Goal: Task Accomplishment & Management: Use online tool/utility

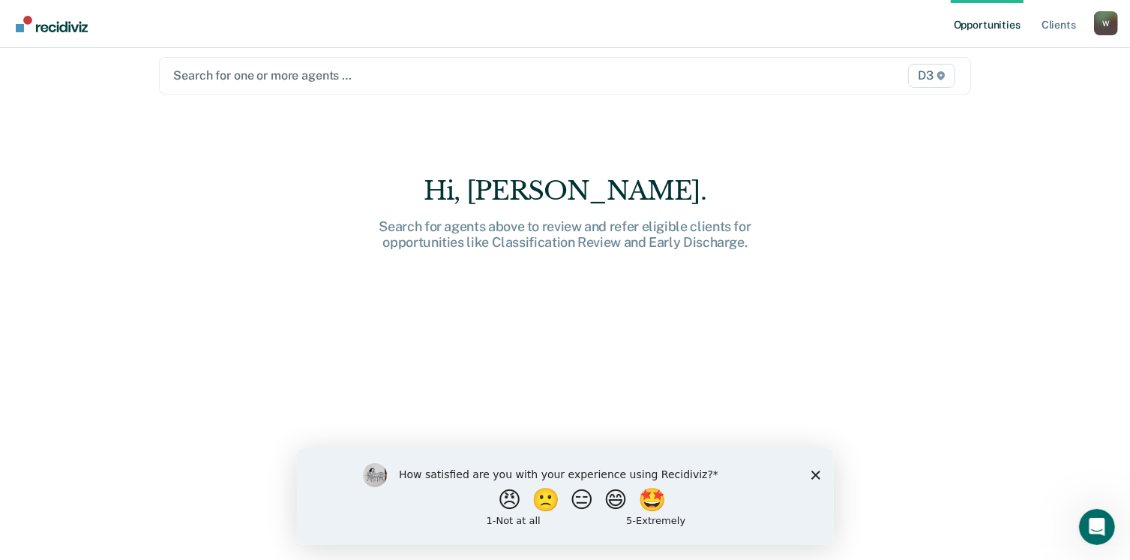
scroll to position [22, 0]
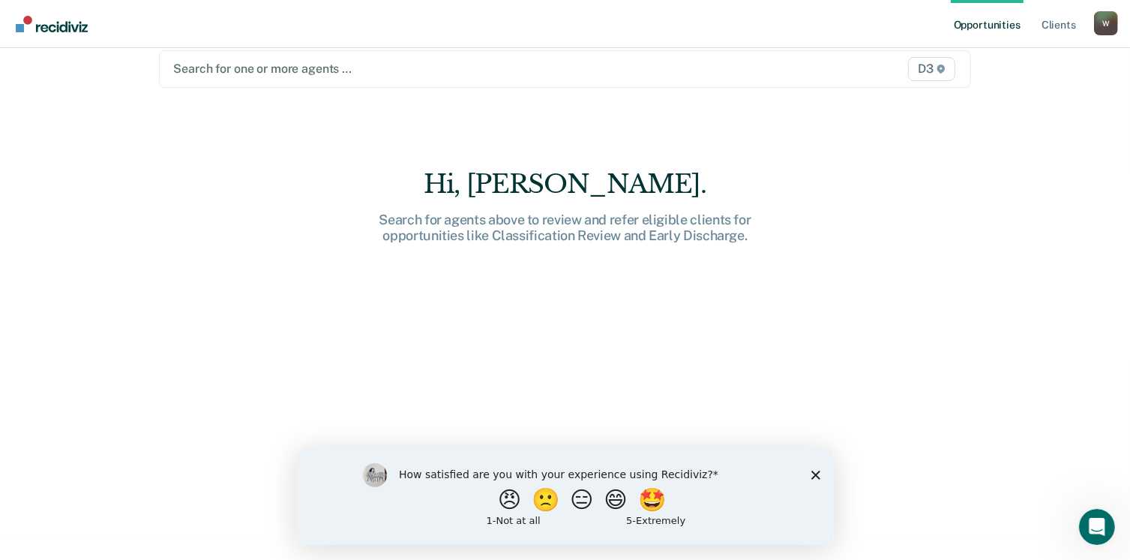
click at [809, 471] on div "How satisfied are you with your experience using Recidiviz? 😠 🙁 😑 😄 🤩 1 - Not a…" at bounding box center [564, 495] width 537 height 97
click at [815, 473] on polygon "Close survey" at bounding box center [815, 474] width 9 height 9
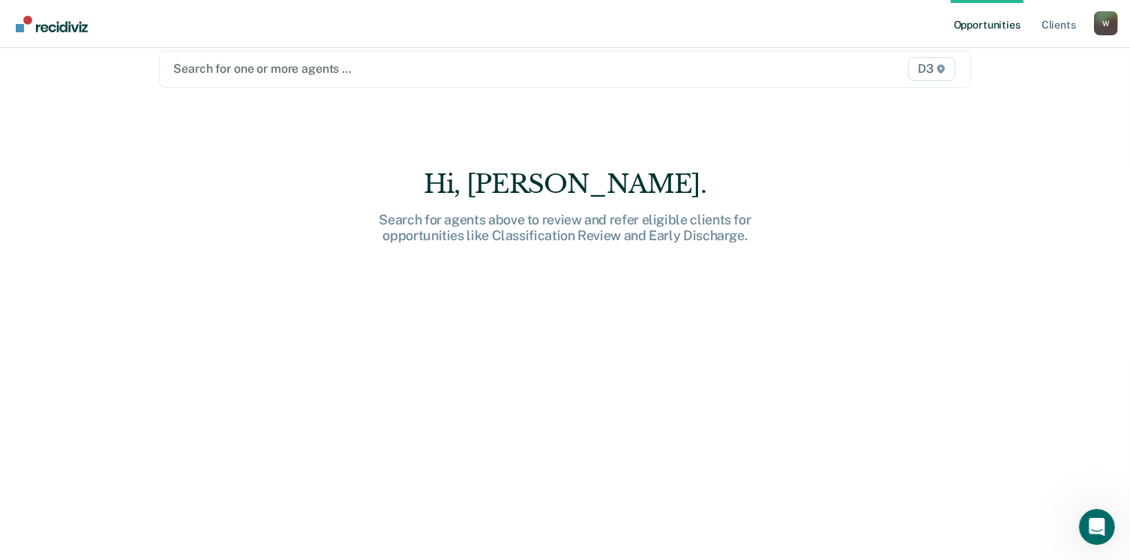
click at [1004, 24] on link "Opportunities" at bounding box center [987, 24] width 73 height 48
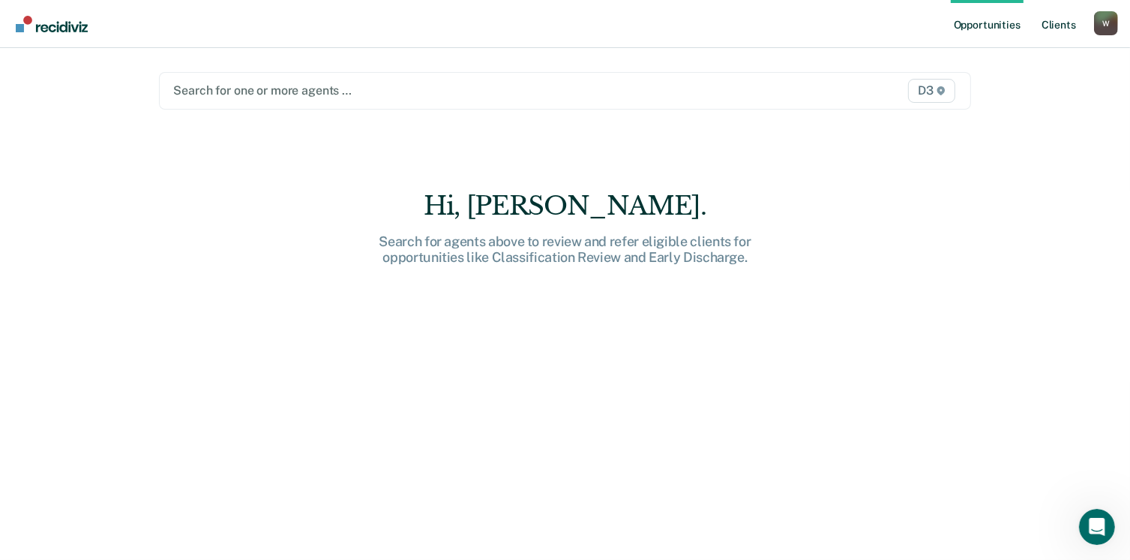
click at [1053, 24] on link "Client s" at bounding box center [1059, 24] width 41 height 48
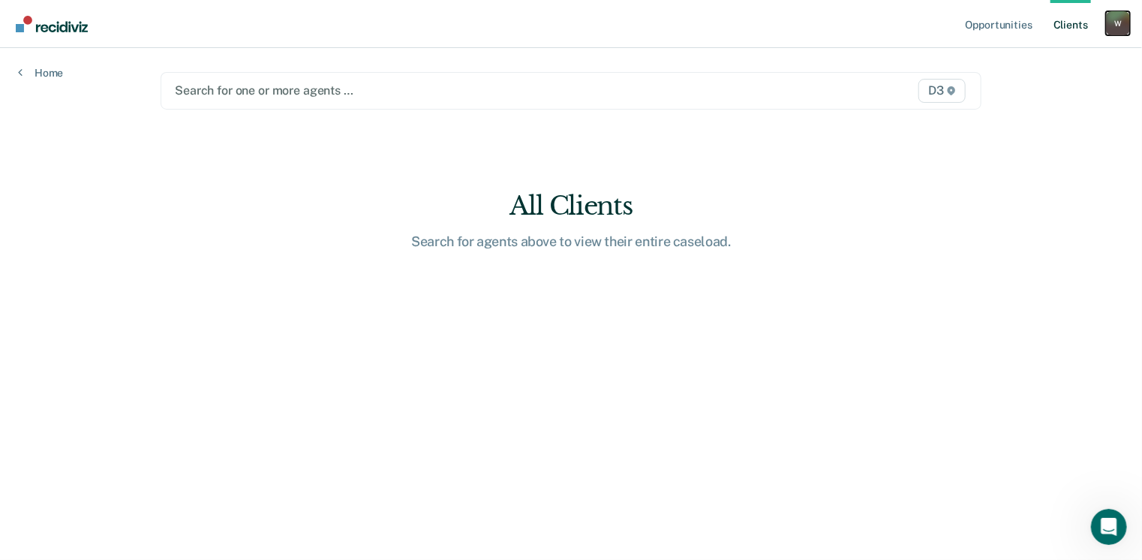
click at [1118, 23] on div "W" at bounding box center [1118, 23] width 24 height 24
drag, startPoint x: 391, startPoint y: 203, endPoint x: 236, endPoint y: 131, distance: 170.5
click at [389, 205] on div "All Clients" at bounding box center [571, 206] width 480 height 31
click at [21, 71] on icon at bounding box center [20, 72] width 5 height 12
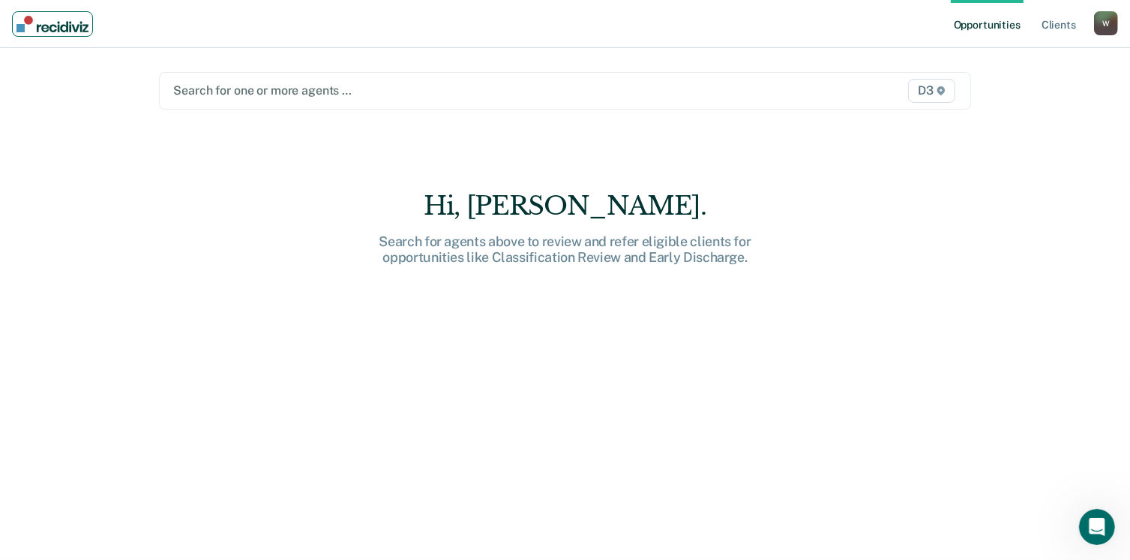
click at [56, 27] on img "Main navigation" at bounding box center [53, 24] width 72 height 17
click at [1056, 25] on link "Client s" at bounding box center [1059, 24] width 41 height 48
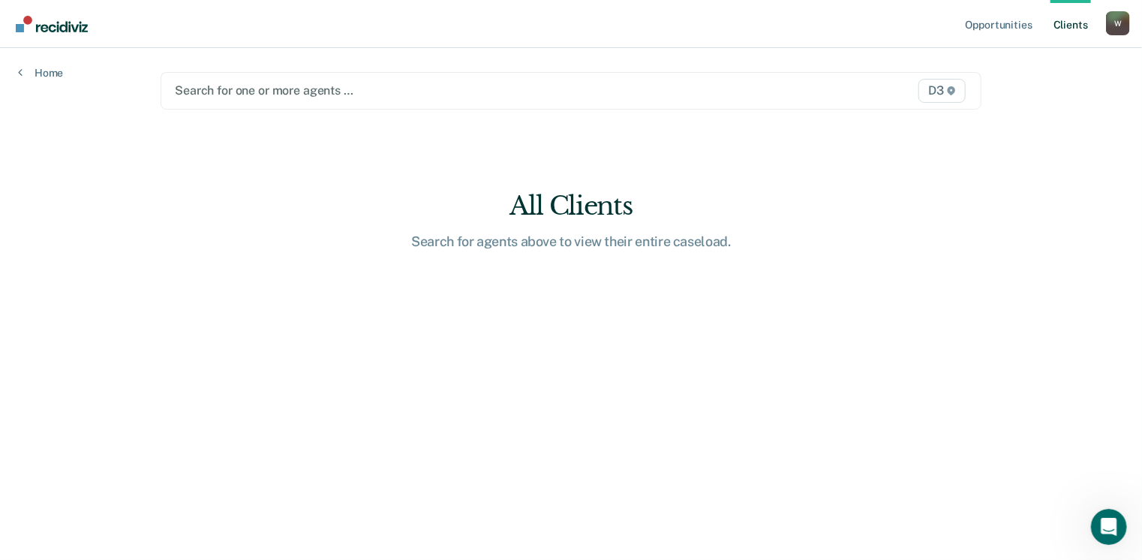
click at [191, 91] on div at bounding box center [452, 90] width 554 height 17
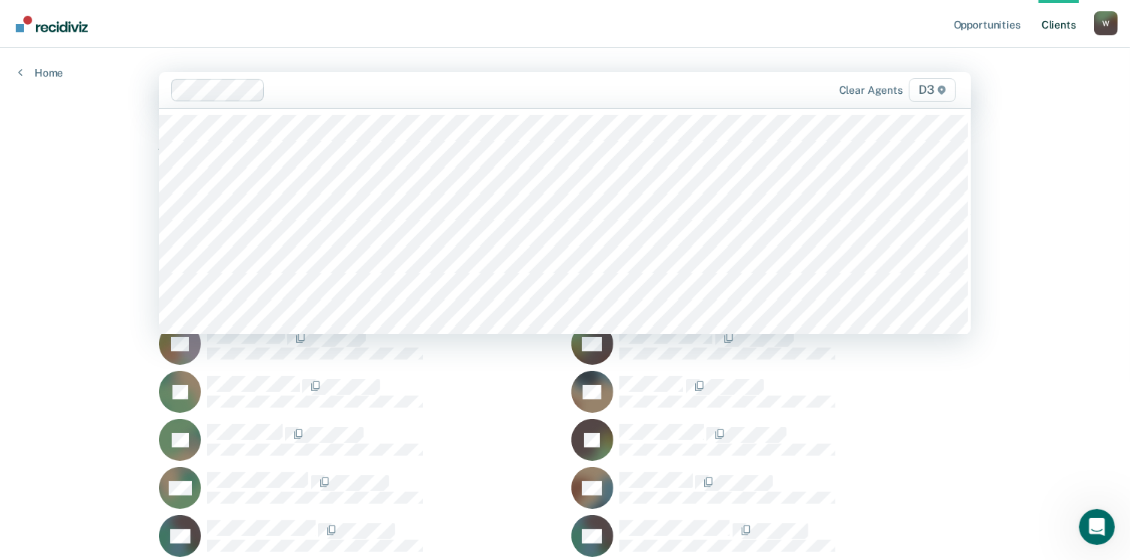
click at [933, 89] on span "D3" at bounding box center [932, 90] width 47 height 24
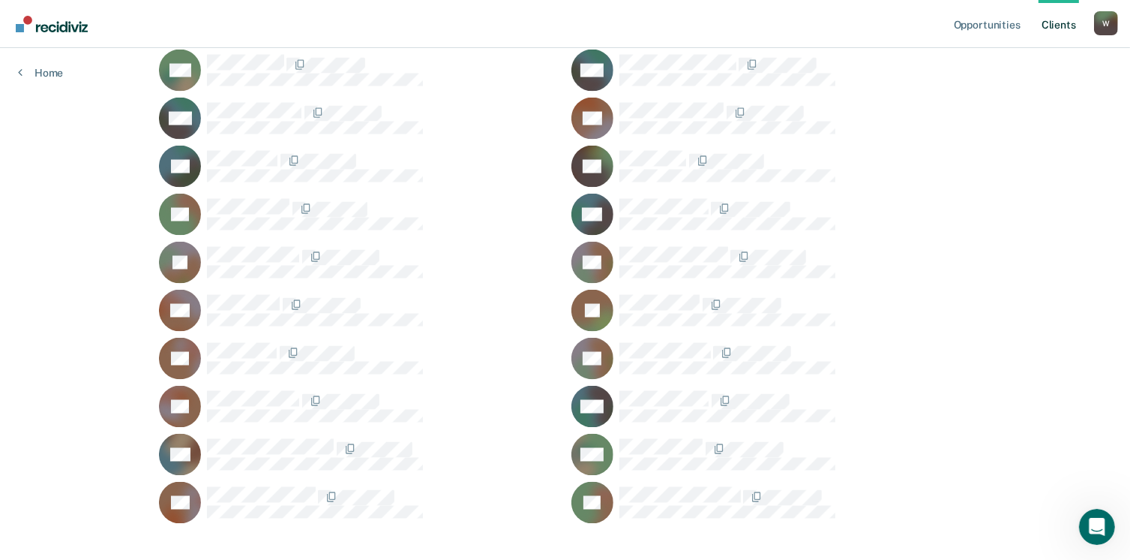
scroll to position [2456, 0]
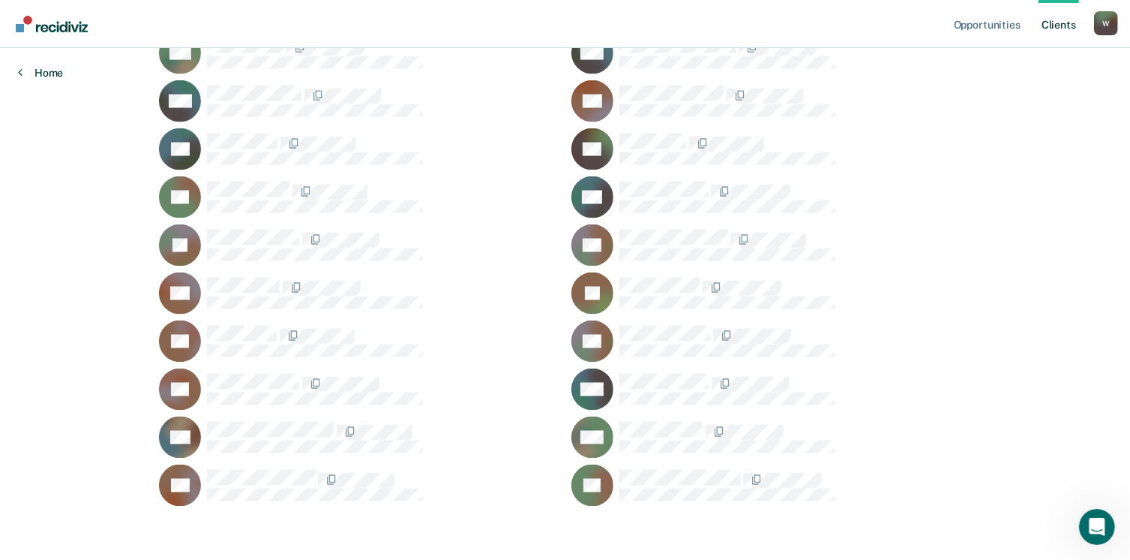
click at [23, 68] on link "Home" at bounding box center [40, 73] width 45 height 14
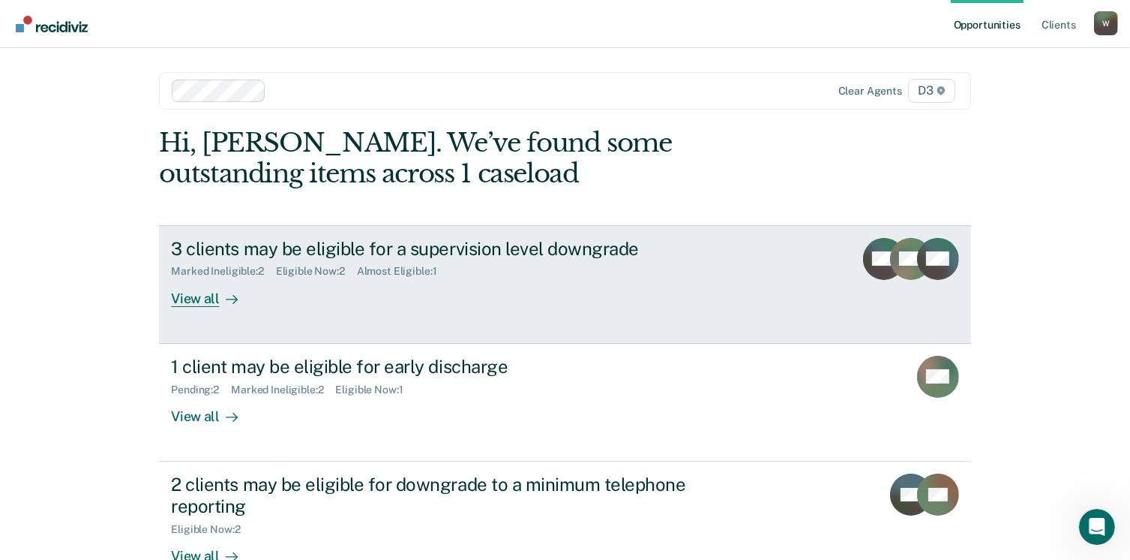
click at [183, 297] on div "View all" at bounding box center [213, 292] width 84 height 29
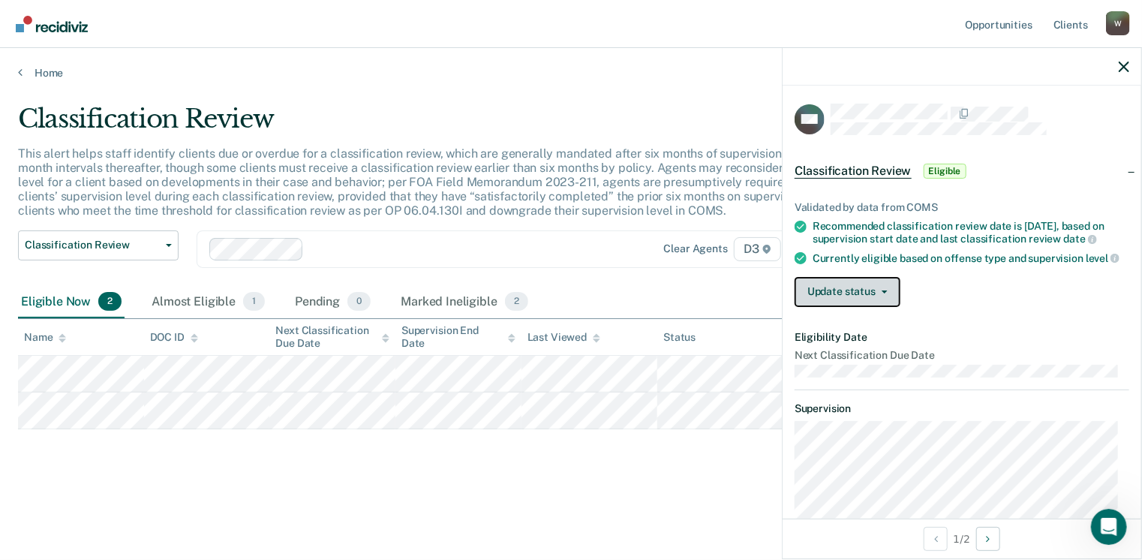
click at [880, 296] on button "Update status" at bounding box center [847, 292] width 106 height 30
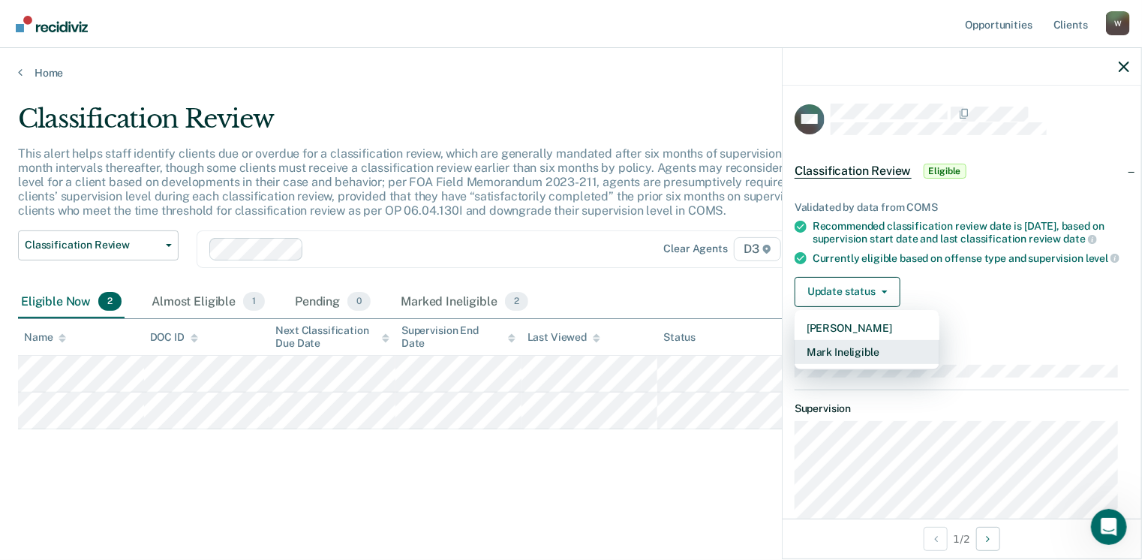
click at [851, 359] on button "Mark Ineligible" at bounding box center [866, 352] width 145 height 24
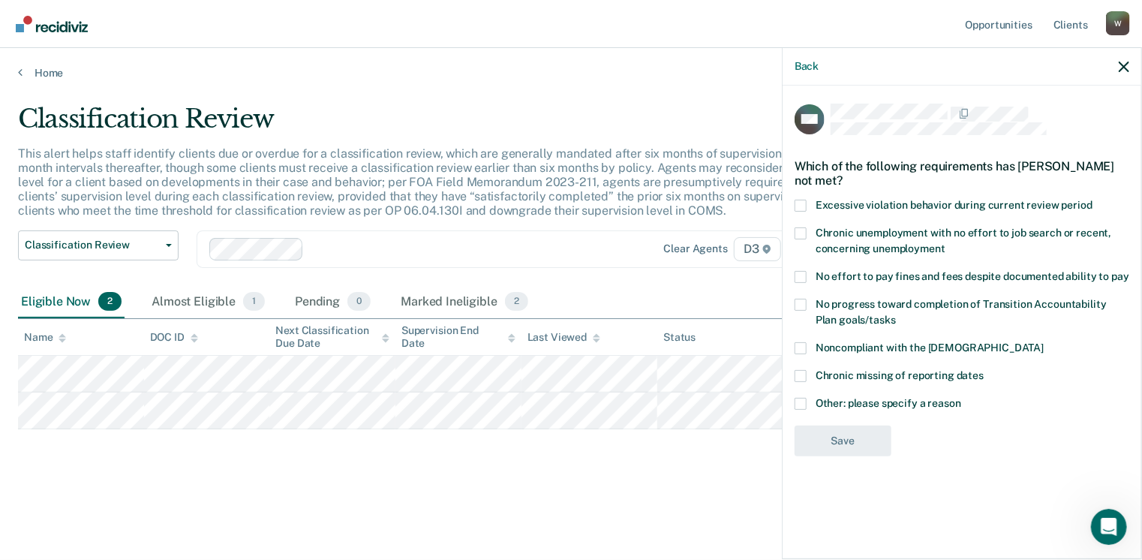
click at [799, 400] on span at bounding box center [800, 404] width 12 height 12
click at [961, 398] on input "Other: please specify a reason" at bounding box center [961, 398] width 0 height 0
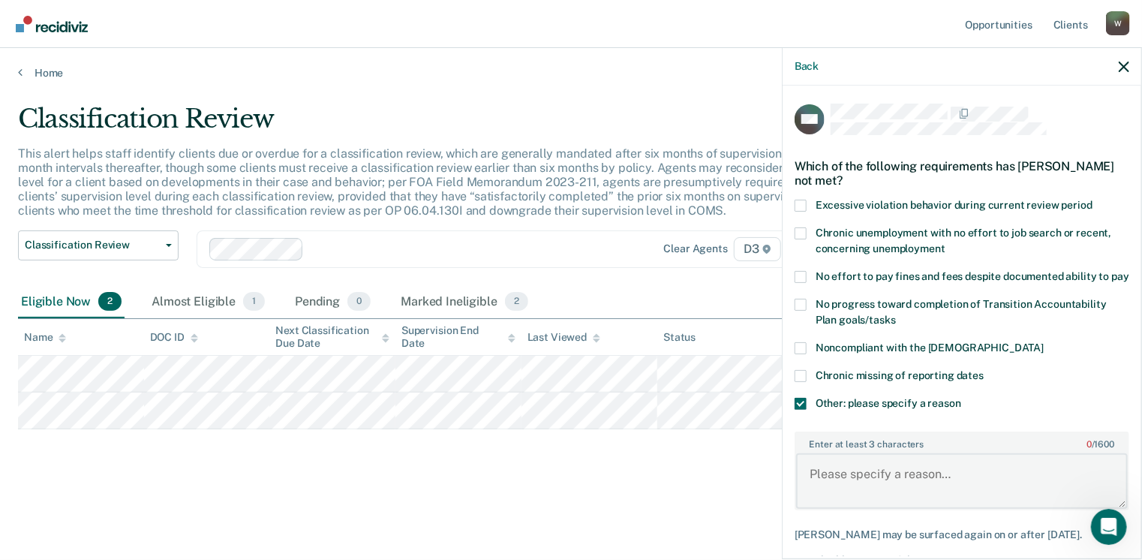
click at [818, 485] on textarea "Enter at least 3 characters 0 / 1600" at bounding box center [962, 481] width 332 height 56
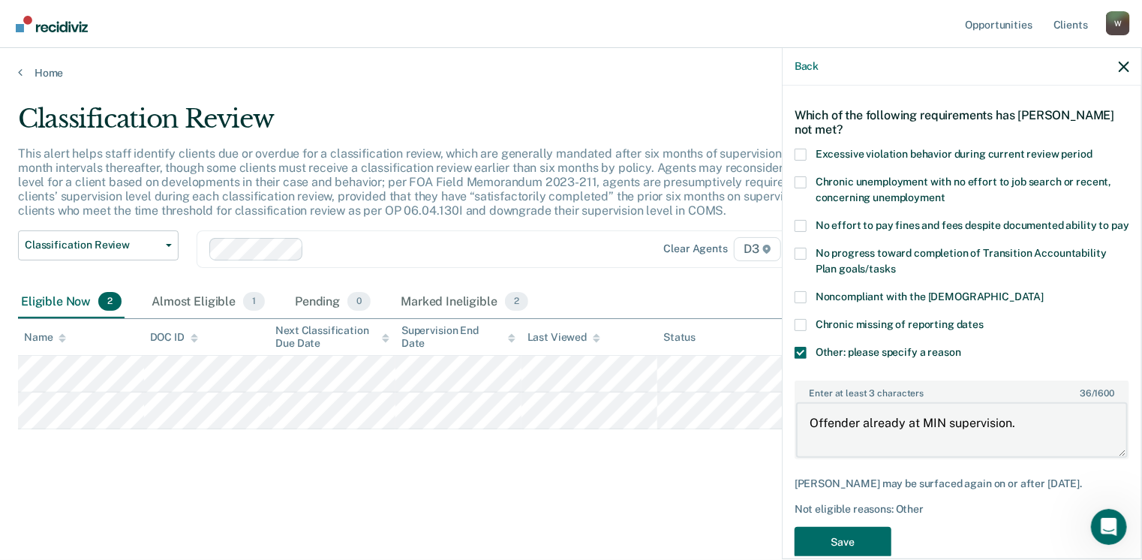
scroll to position [105, 0]
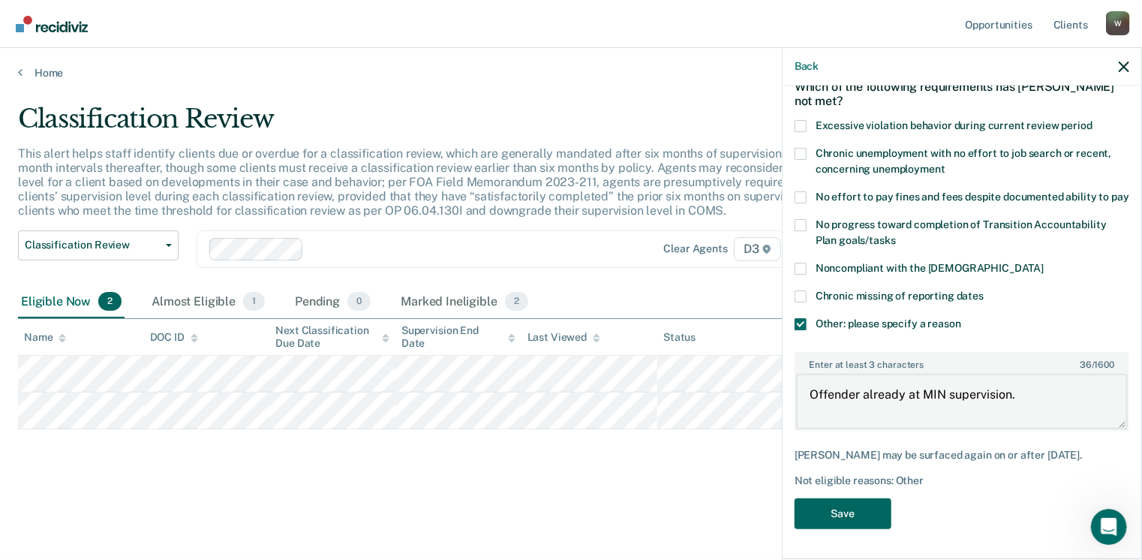
type textarea "Offender already at MIN supervision."
click at [838, 511] on button "Save" at bounding box center [842, 513] width 97 height 31
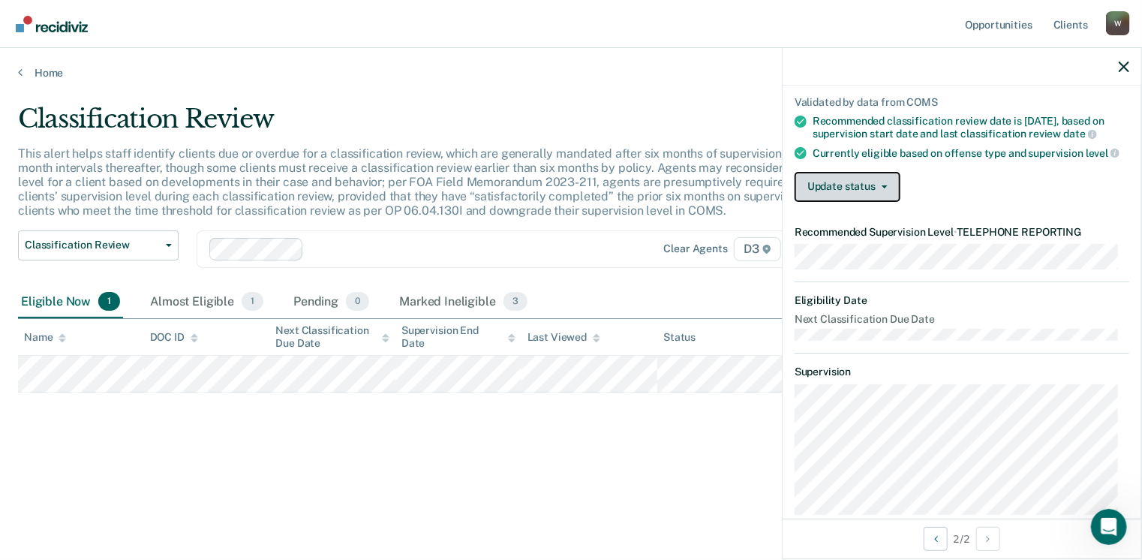
click at [871, 194] on button "Update status" at bounding box center [847, 187] width 106 height 30
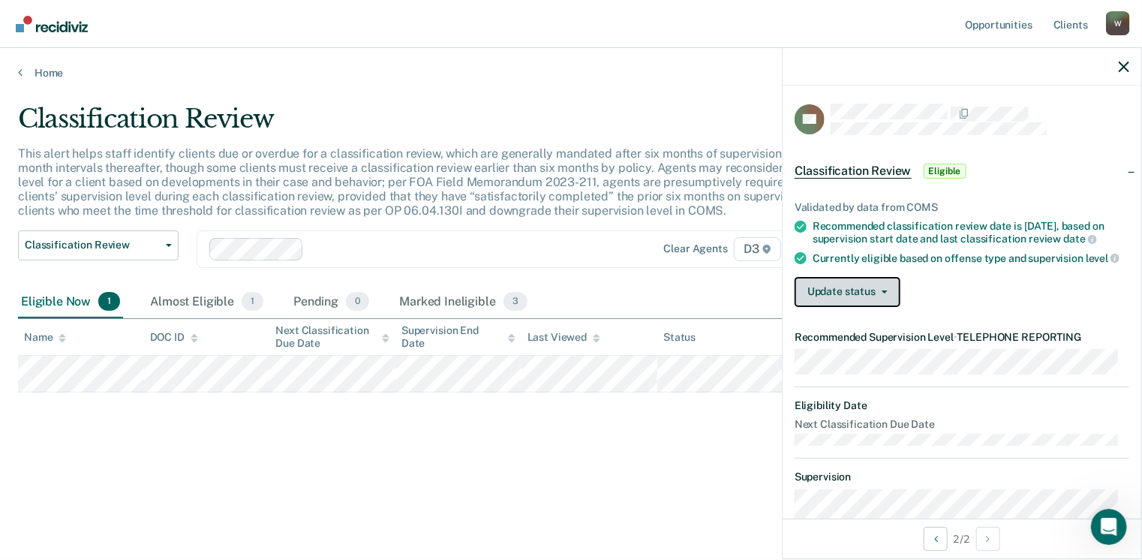
click at [866, 299] on button "Update status" at bounding box center [847, 292] width 106 height 30
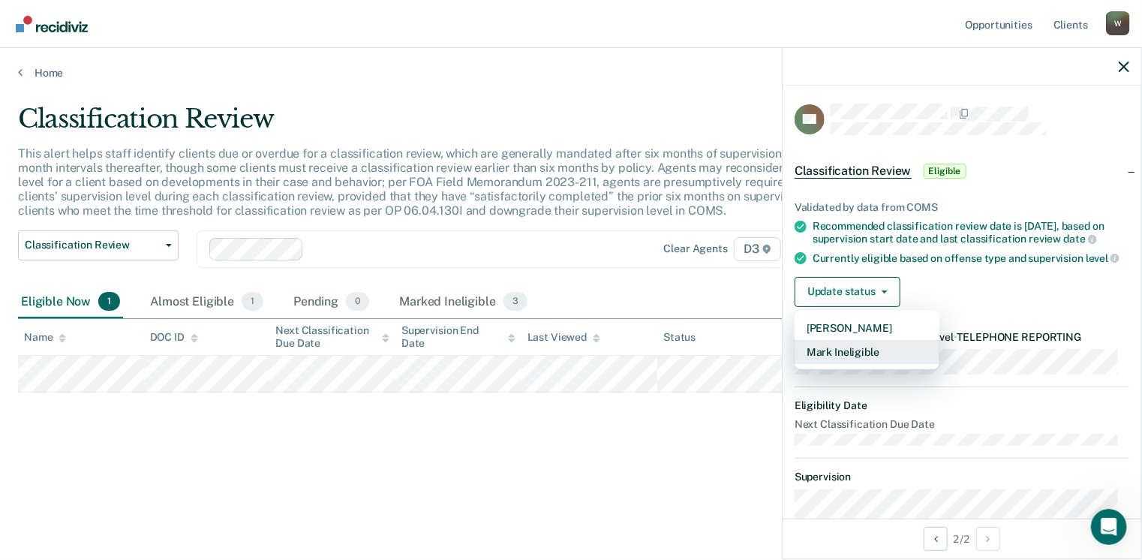
click at [855, 361] on button "Mark Ineligible" at bounding box center [866, 352] width 145 height 24
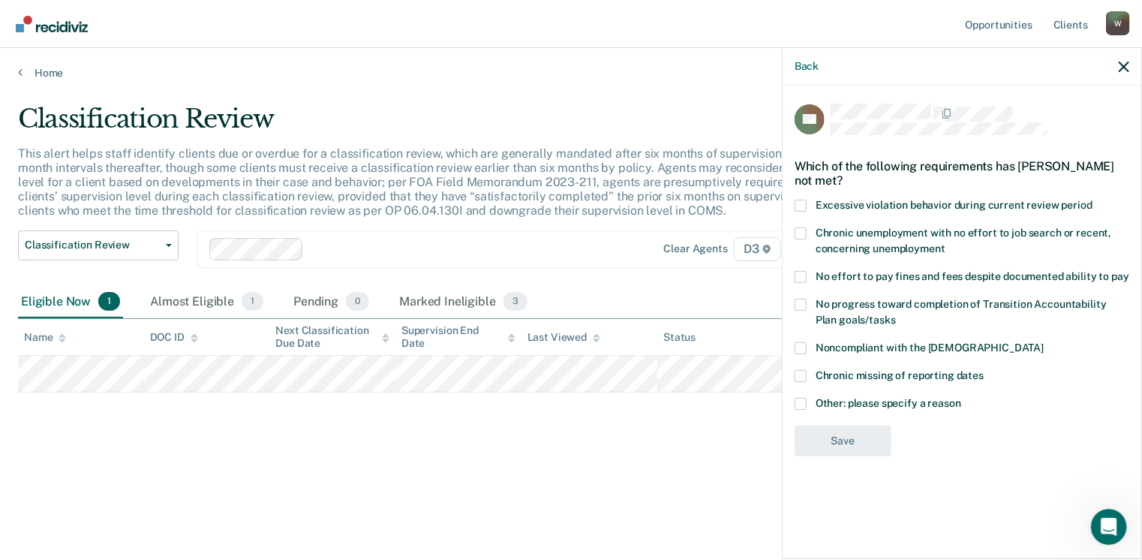
click at [801, 403] on span at bounding box center [800, 404] width 12 height 12
click at [961, 398] on input "Other: please specify a reason" at bounding box center [961, 398] width 0 height 0
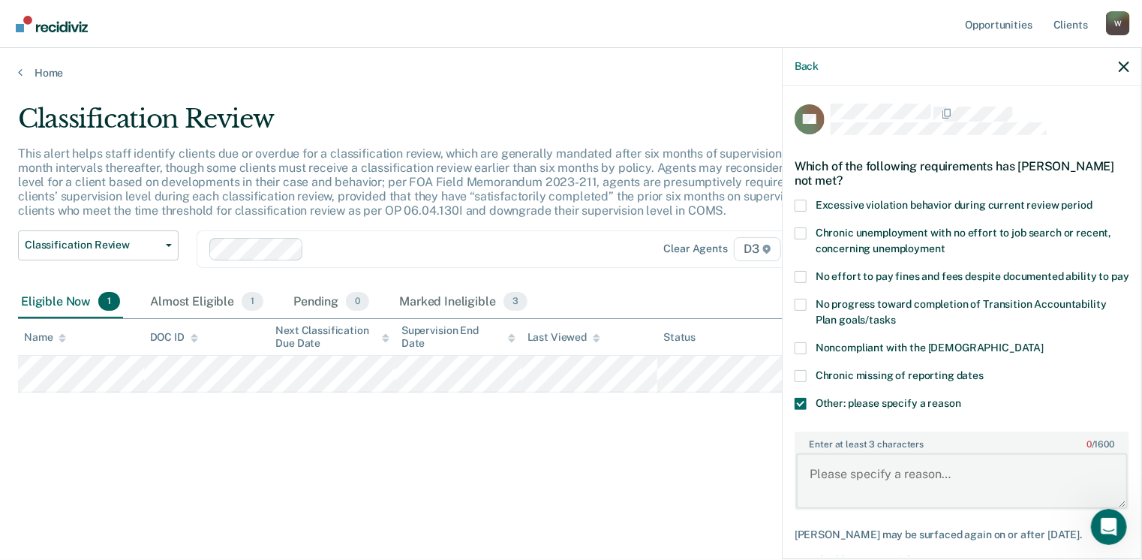
click at [827, 481] on textarea "Enter at least 3 characters 0 / 1600" at bounding box center [962, 481] width 332 height 56
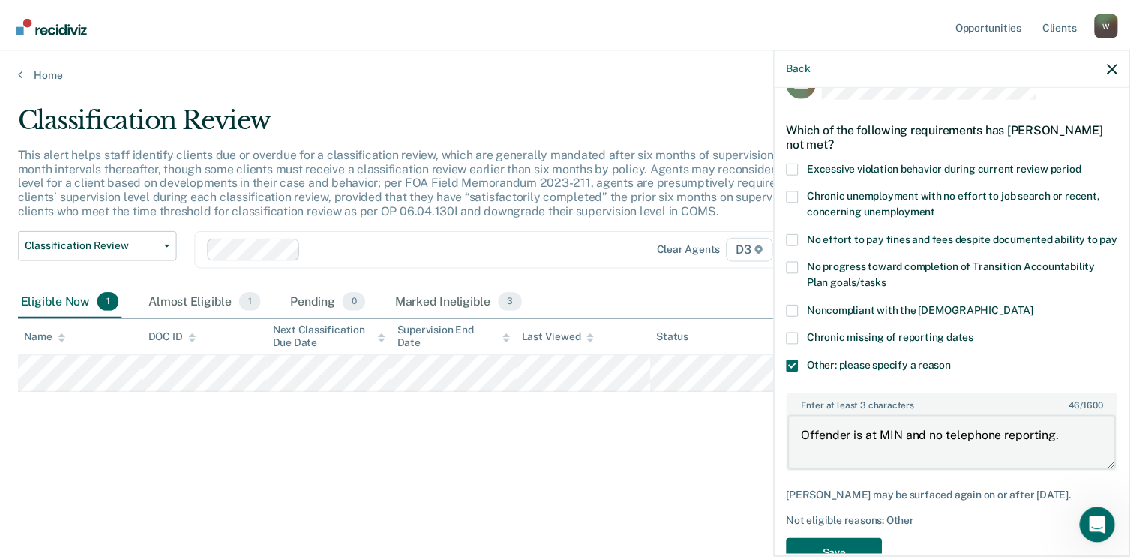
scroll to position [92, 0]
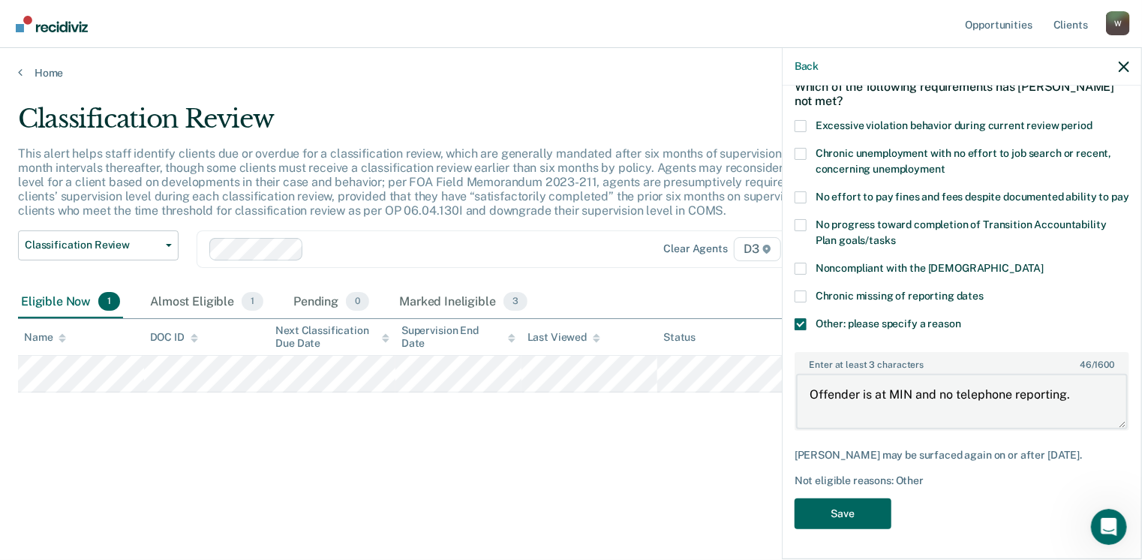
type textarea "Offender is at MIN and no telephone reporting."
click at [860, 505] on button "Save" at bounding box center [842, 513] width 97 height 31
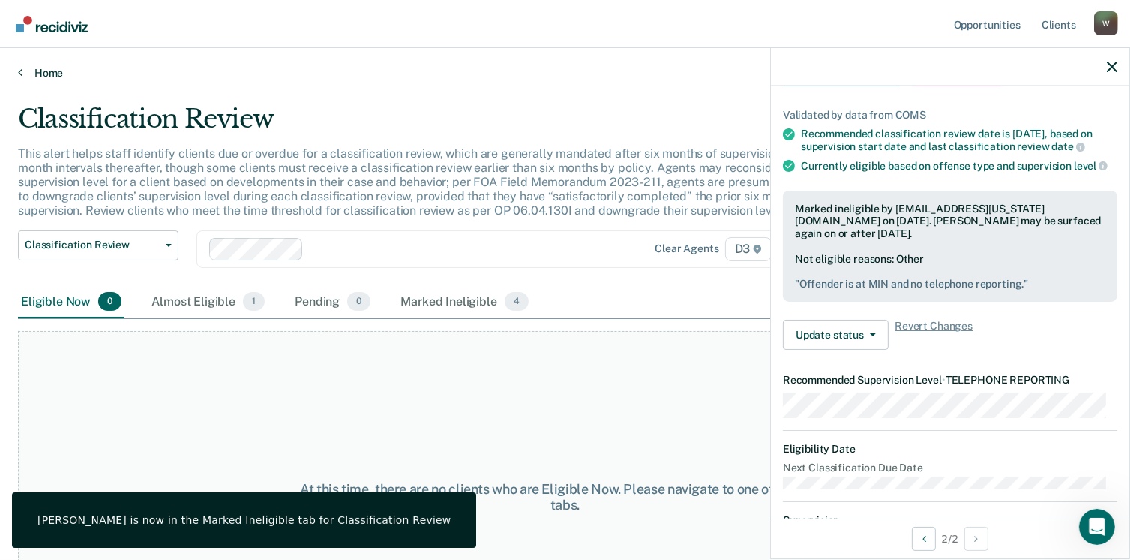
click at [18, 72] on icon at bounding box center [20, 72] width 5 height 12
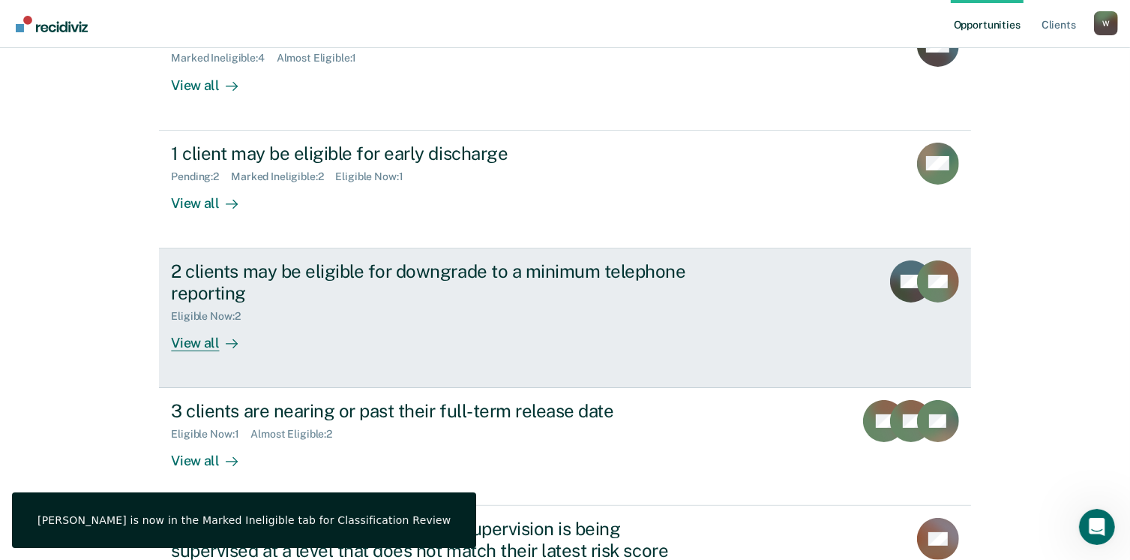
scroll to position [225, 0]
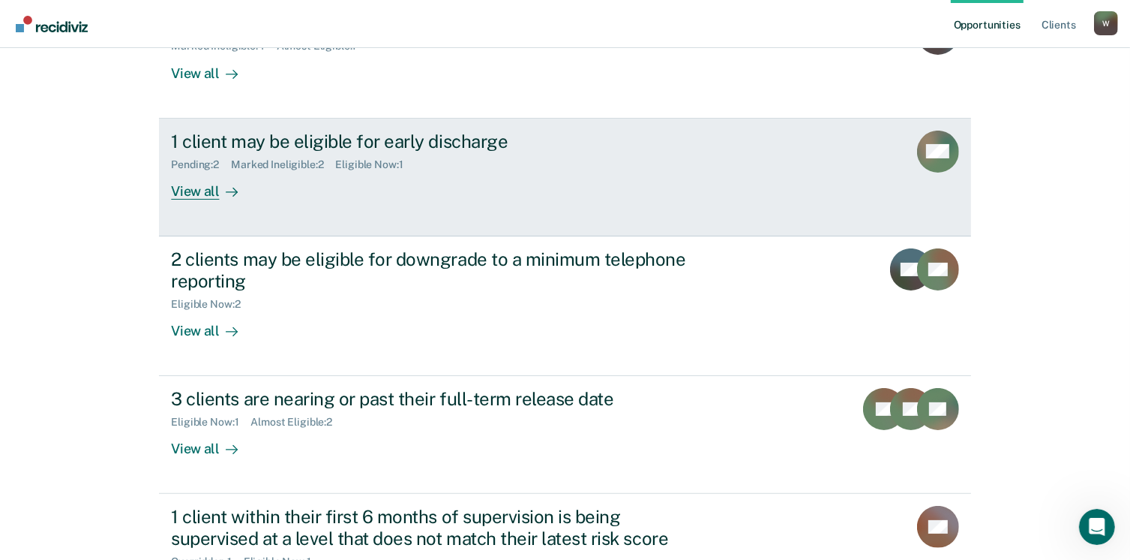
click at [186, 189] on div "View all" at bounding box center [213, 184] width 84 height 29
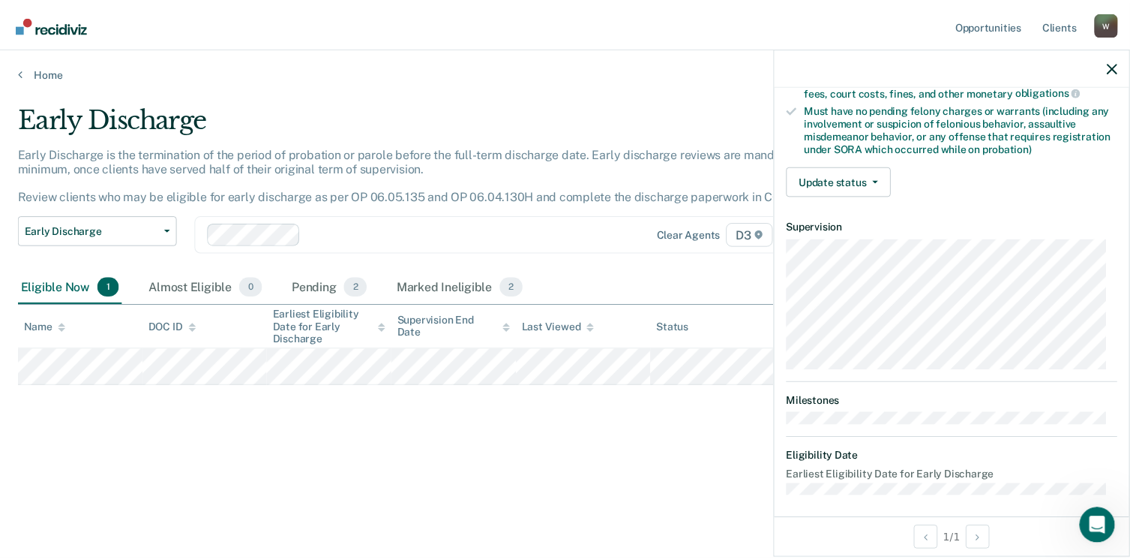
scroll to position [315, 0]
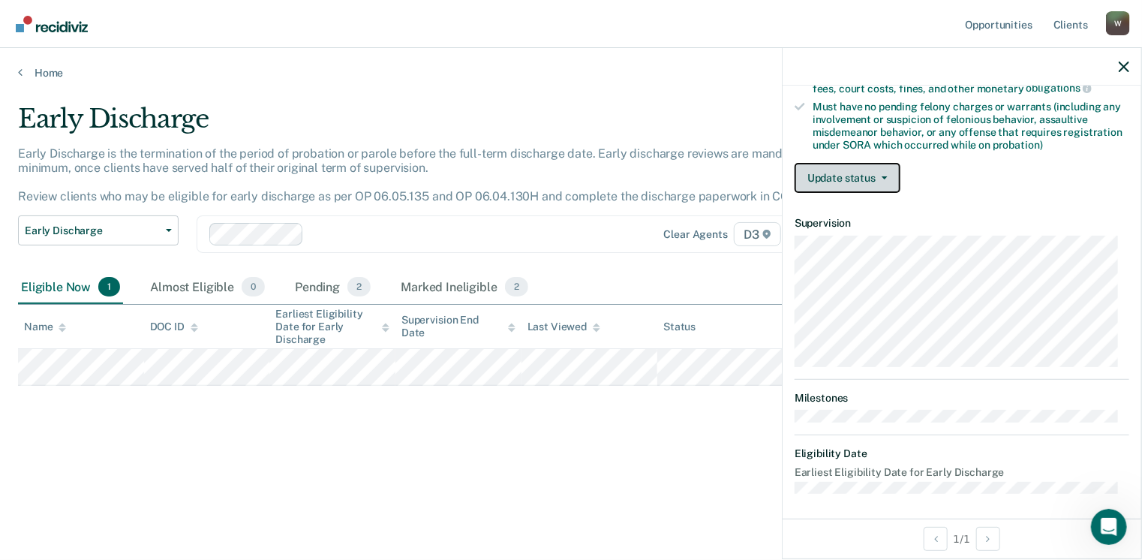
click at [878, 176] on button "Update status" at bounding box center [847, 178] width 106 height 30
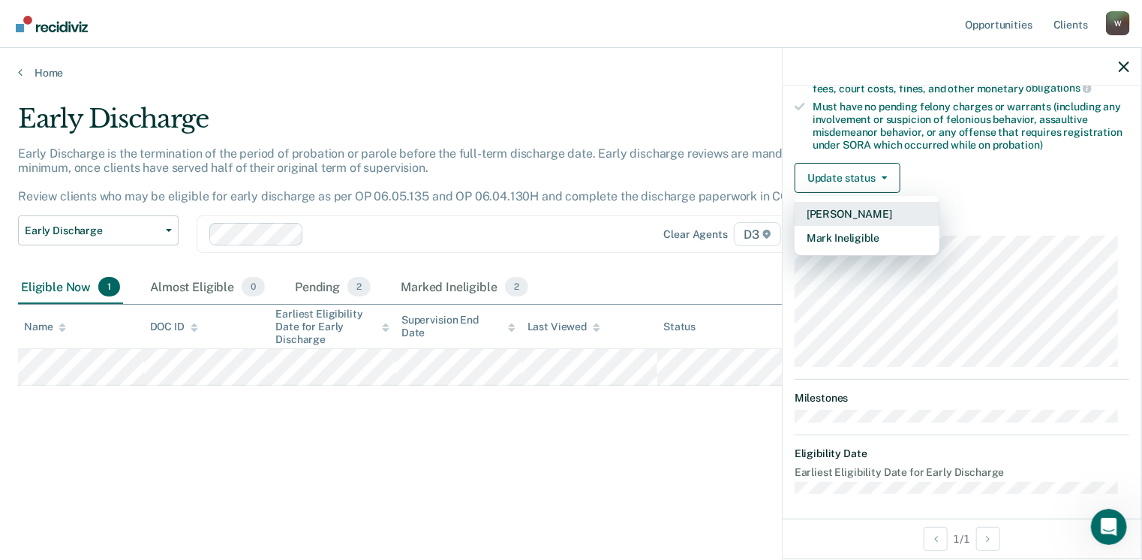
click at [872, 208] on button "[PERSON_NAME]" at bounding box center [866, 214] width 145 height 24
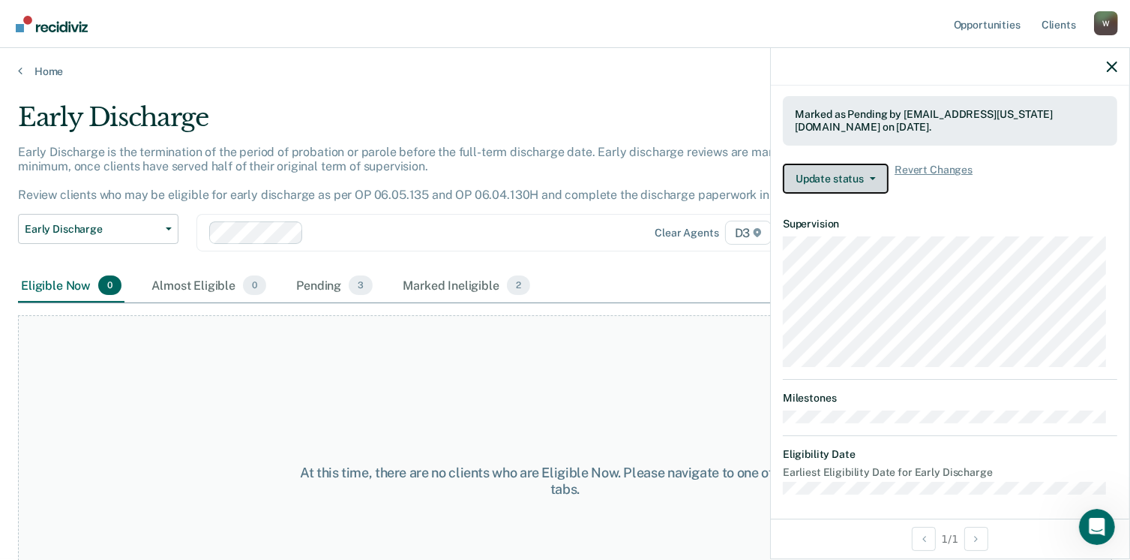
scroll to position [0, 0]
click at [19, 70] on icon at bounding box center [20, 72] width 5 height 12
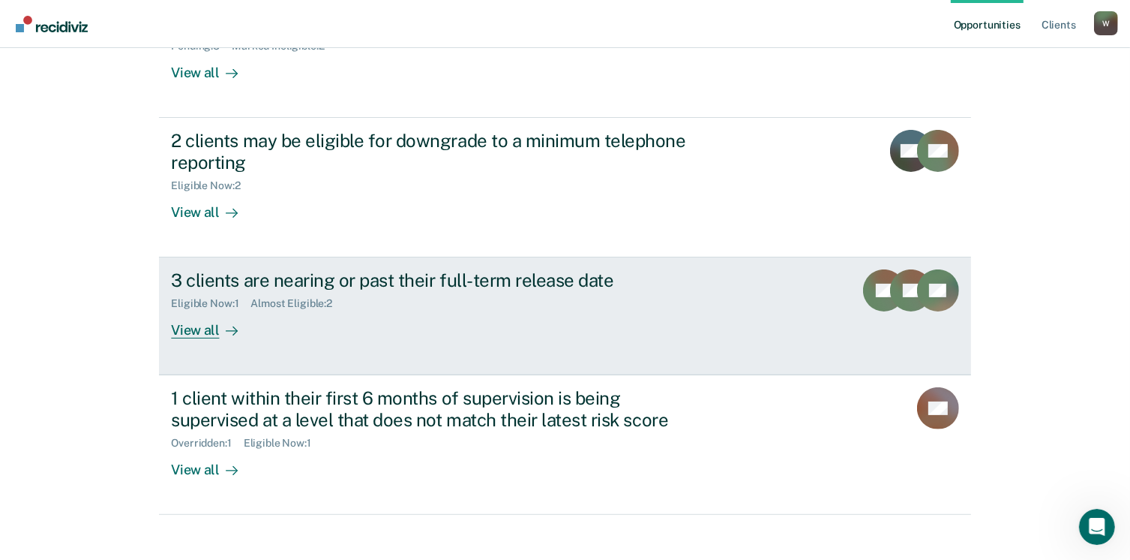
scroll to position [357, 0]
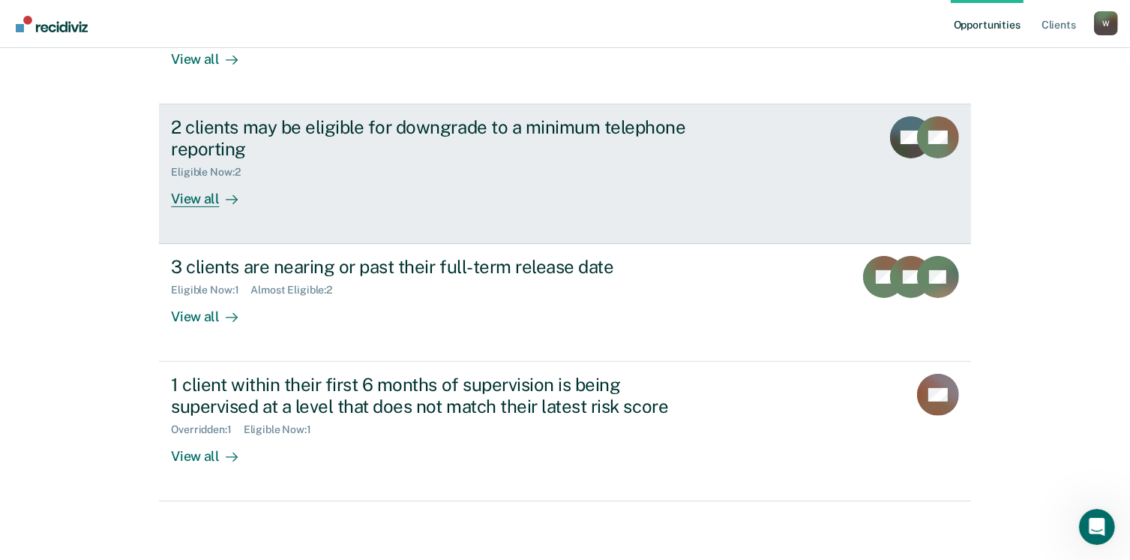
click at [196, 193] on div "View all" at bounding box center [213, 192] width 84 height 29
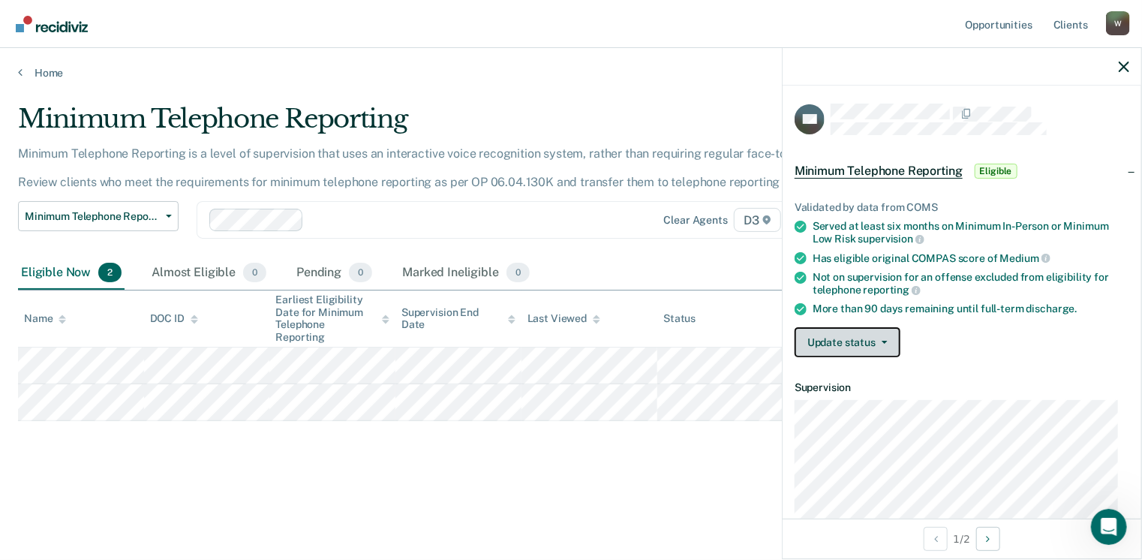
click at [839, 336] on button "Update status" at bounding box center [847, 342] width 106 height 30
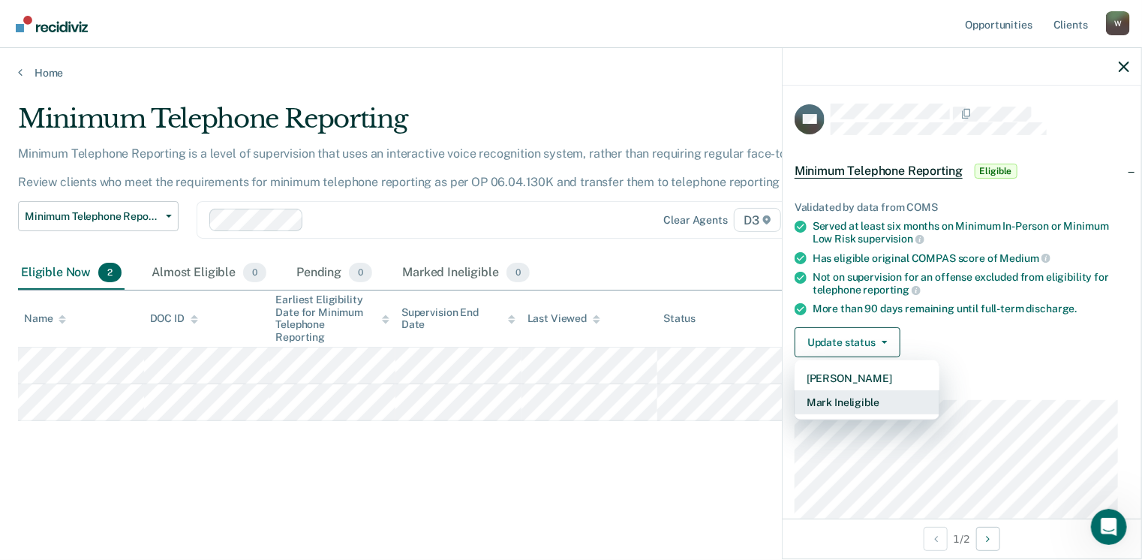
click at [841, 398] on button "Mark Ineligible" at bounding box center [866, 402] width 145 height 24
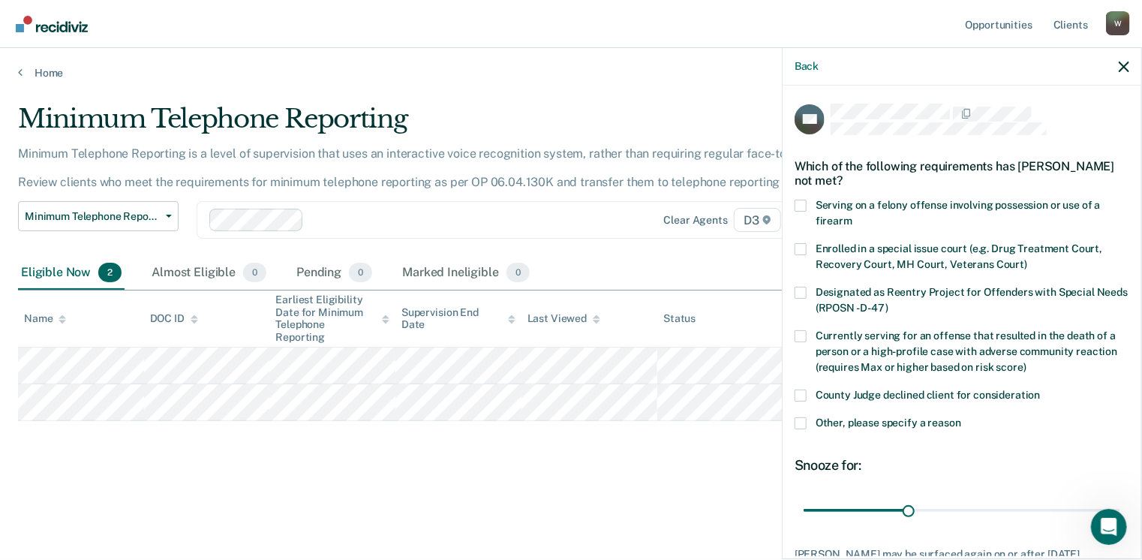
click at [804, 389] on span at bounding box center [800, 395] width 12 height 12
click at [1040, 389] on input "County Judge declined client for consideration" at bounding box center [1040, 389] width 0 height 0
drag, startPoint x: 901, startPoint y: 509, endPoint x: 1139, endPoint y: 523, distance: 238.2
type input "90"
click at [1120, 523] on input "range" at bounding box center [961, 510] width 317 height 26
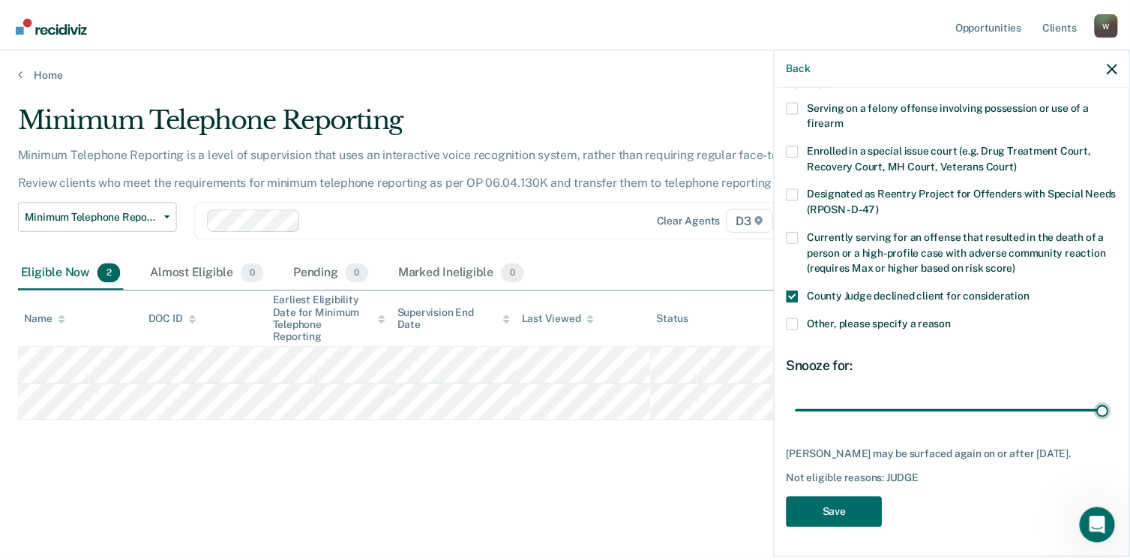
scroll to position [110, 0]
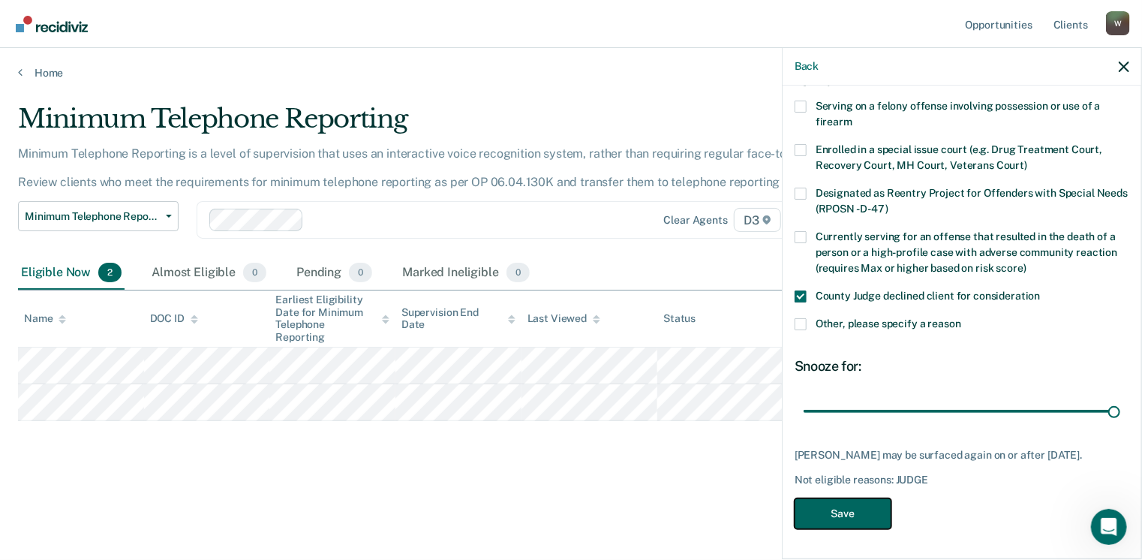
click at [842, 511] on button "Save" at bounding box center [842, 513] width 97 height 31
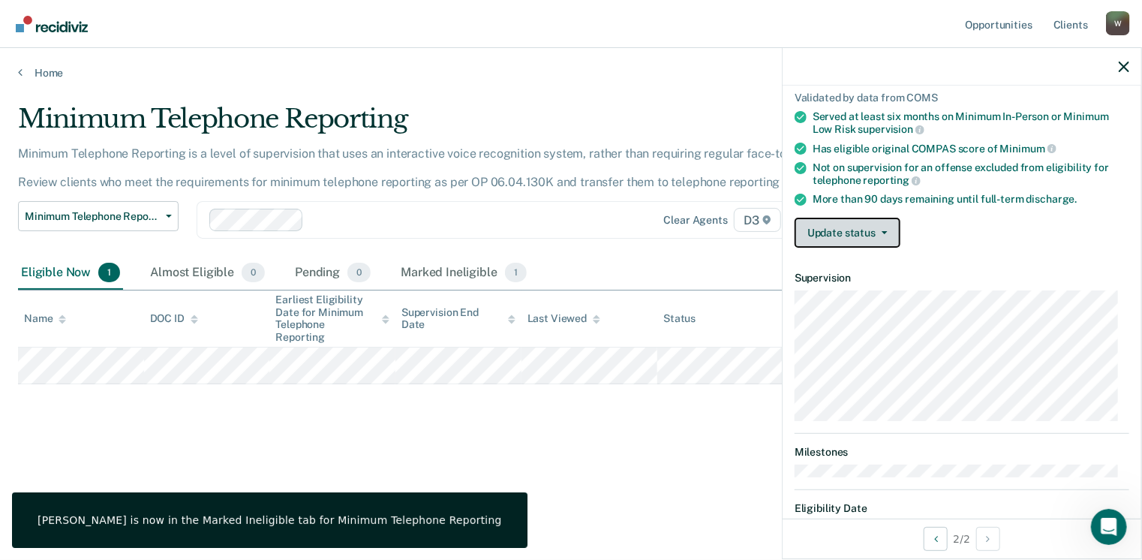
click at [846, 229] on button "Update status" at bounding box center [847, 233] width 106 height 30
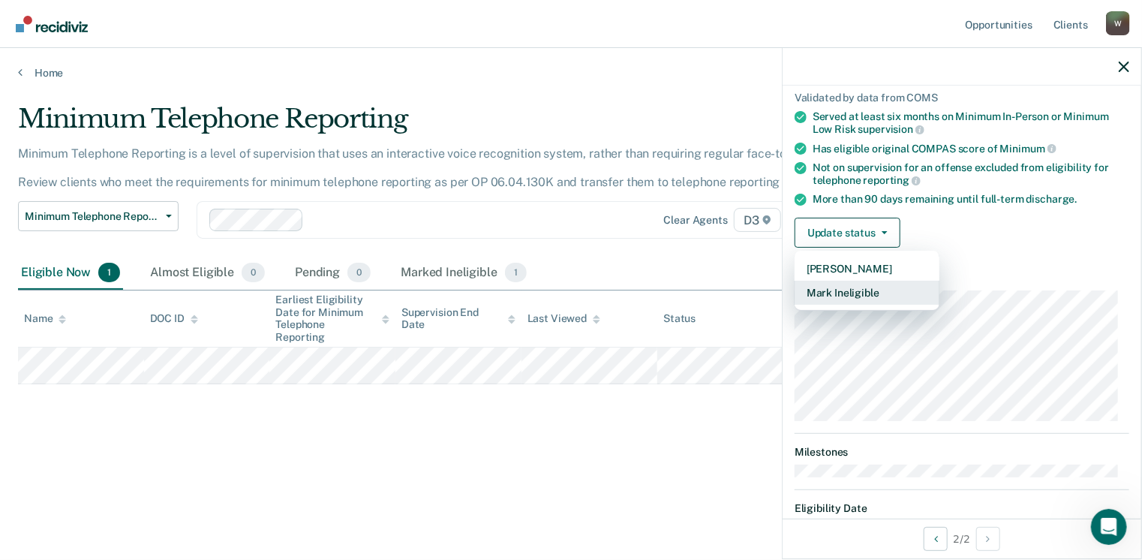
click at [868, 287] on button "Mark Ineligible" at bounding box center [866, 293] width 145 height 24
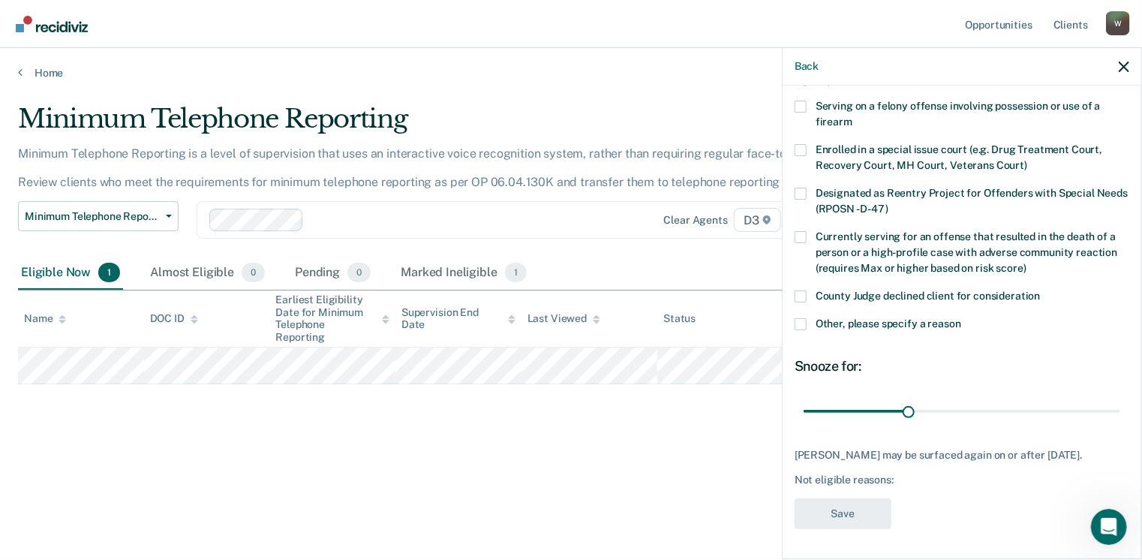
click at [798, 290] on span at bounding box center [800, 296] width 12 height 12
click at [1040, 290] on input "County Judge declined client for consideration" at bounding box center [1040, 290] width 0 height 0
drag, startPoint x: 900, startPoint y: 398, endPoint x: 1009, endPoint y: 442, distance: 117.1
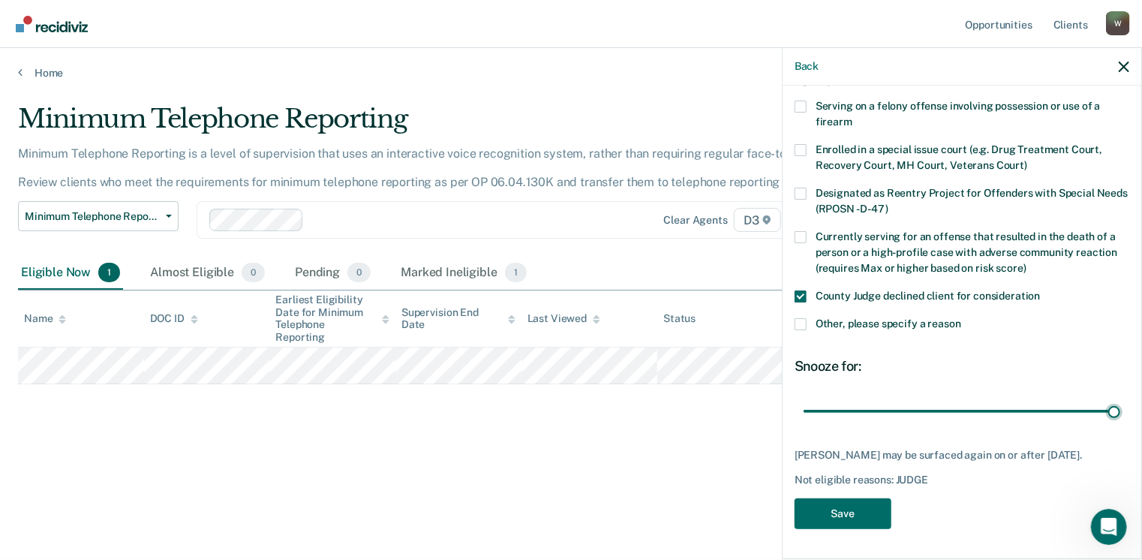
type input "90"
click at [1120, 398] on input "range" at bounding box center [961, 411] width 317 height 26
click at [855, 517] on button "Save" at bounding box center [842, 513] width 97 height 31
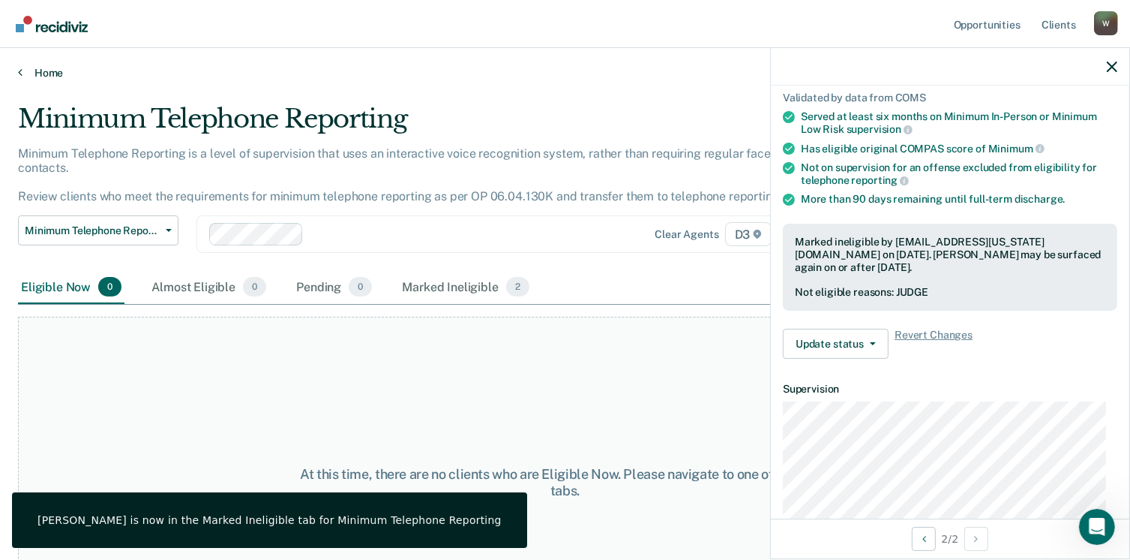
click at [20, 73] on icon at bounding box center [20, 72] width 5 height 12
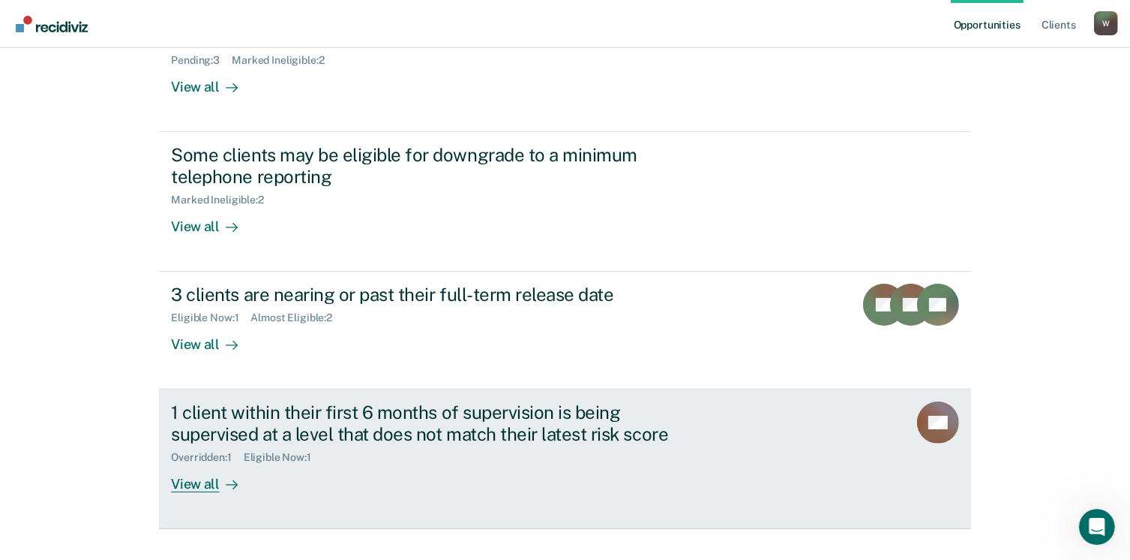
scroll to position [357, 0]
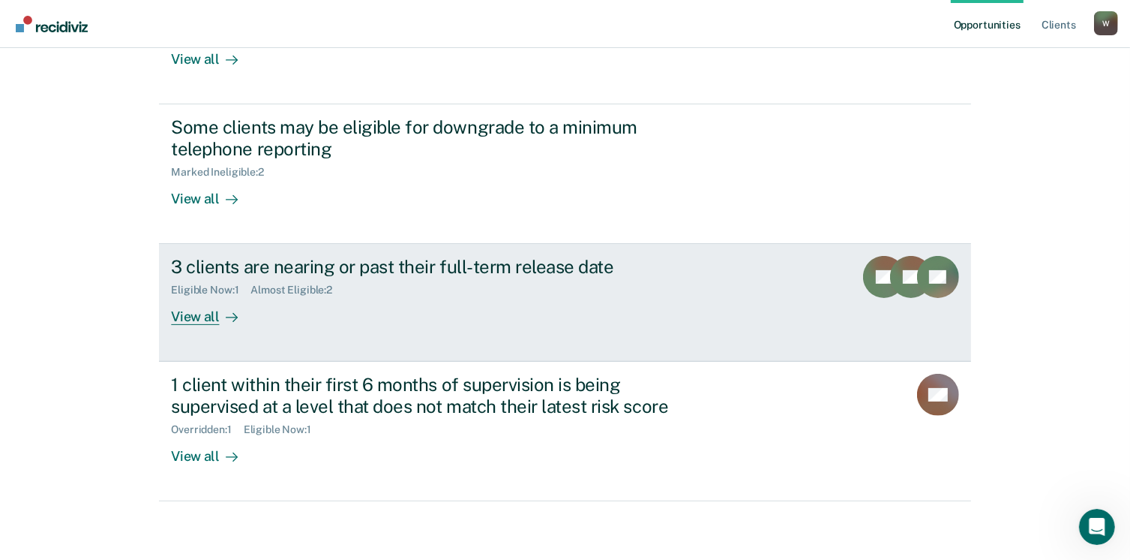
click at [187, 313] on div "View all" at bounding box center [213, 310] width 84 height 29
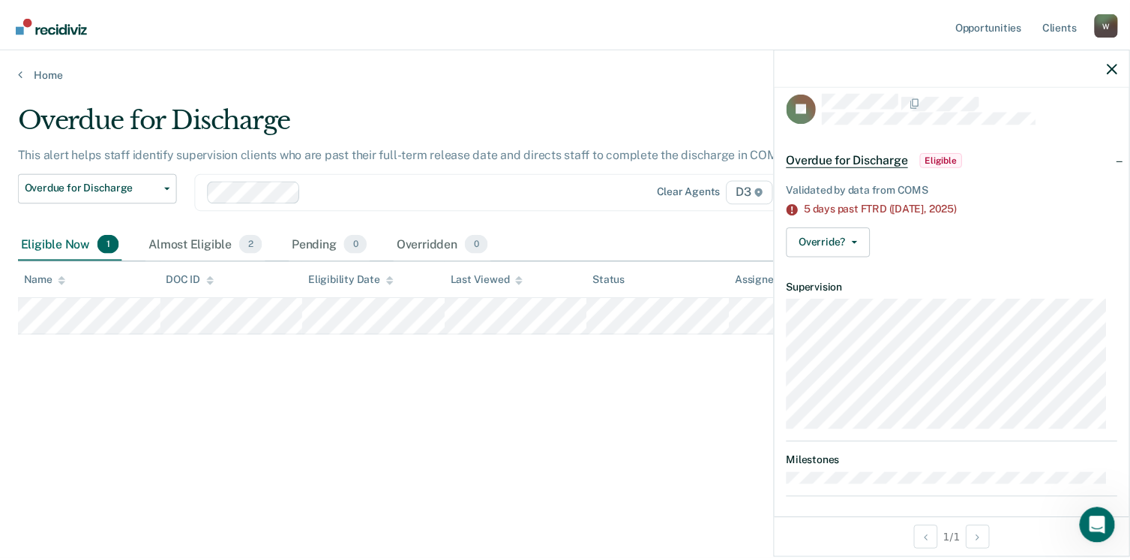
scroll to position [19, 0]
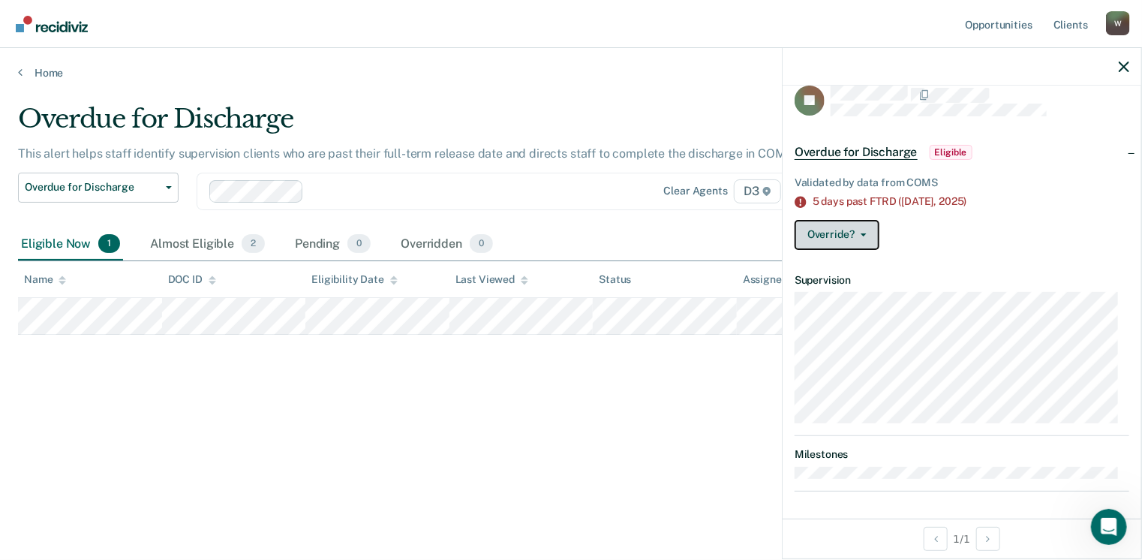
click at [858, 227] on button "Override?" at bounding box center [836, 235] width 85 height 30
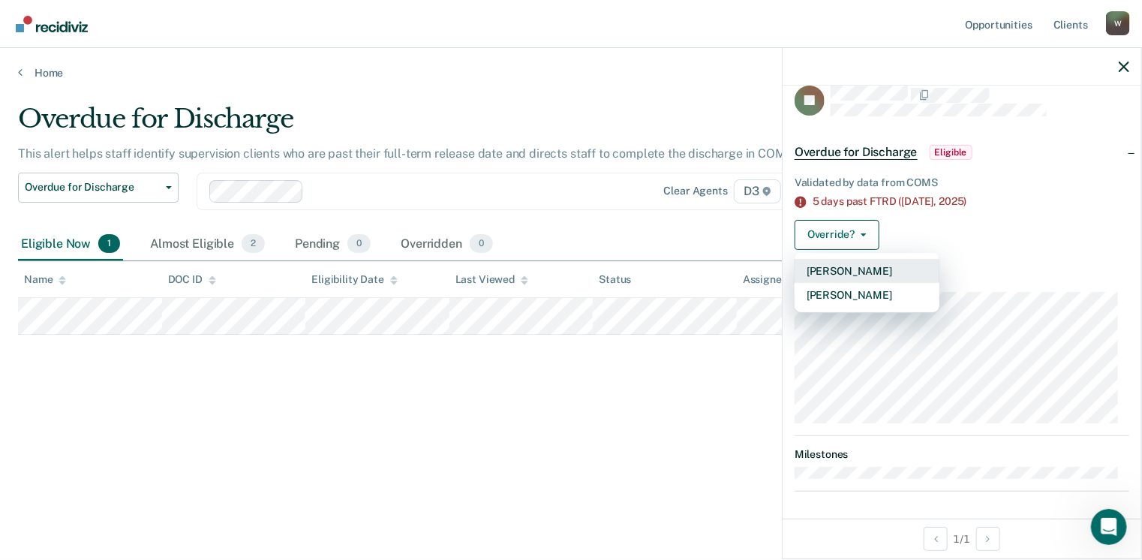
click at [850, 266] on button "[PERSON_NAME]" at bounding box center [866, 271] width 145 height 24
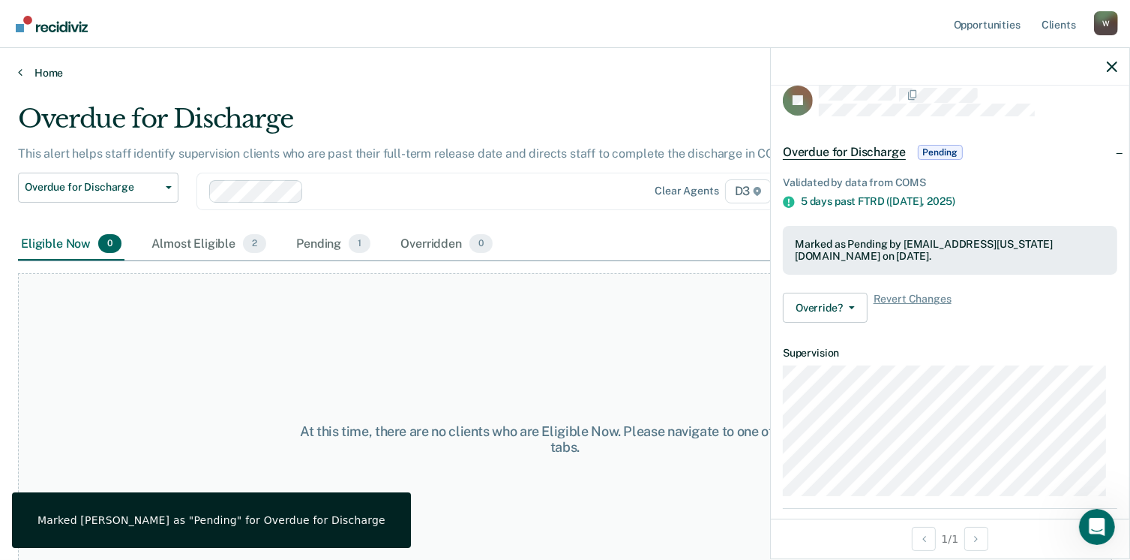
click at [19, 70] on icon at bounding box center [20, 72] width 5 height 12
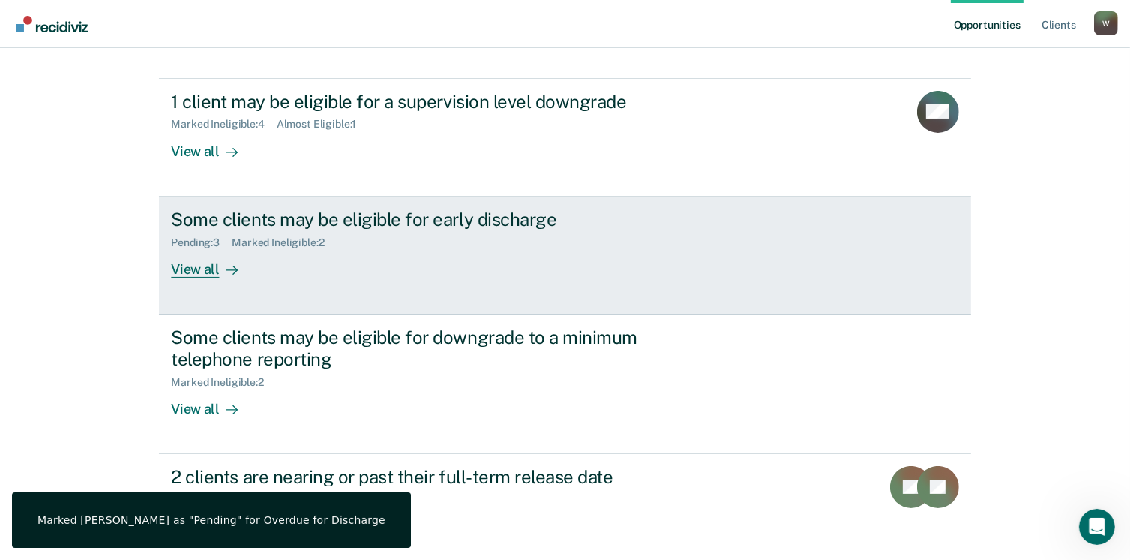
scroll to position [357, 0]
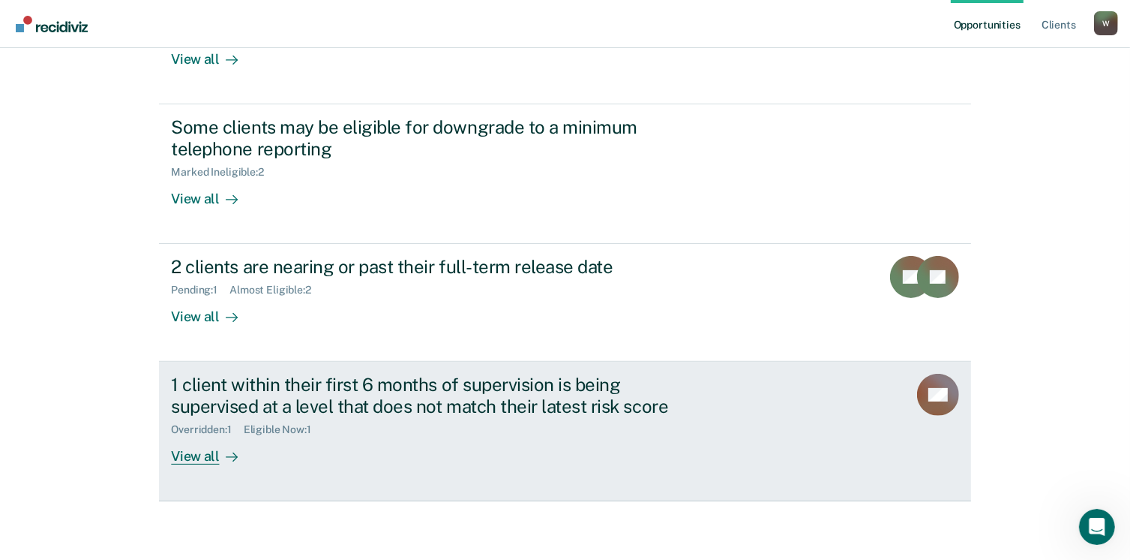
click at [204, 454] on div "View all" at bounding box center [213, 450] width 84 height 29
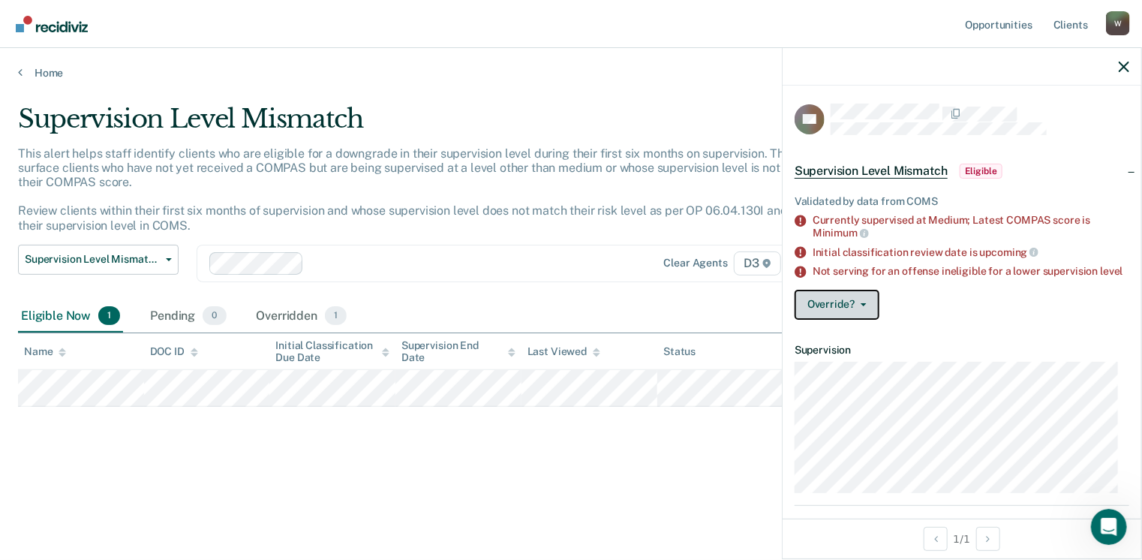
click at [866, 313] on button "Override?" at bounding box center [836, 305] width 85 height 30
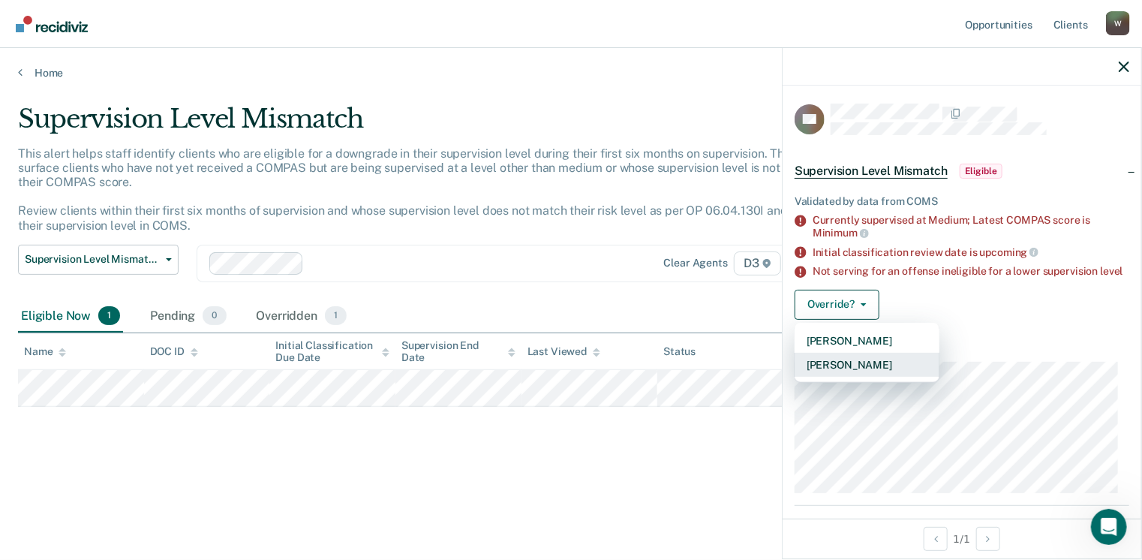
click at [857, 373] on button "[PERSON_NAME]" at bounding box center [866, 365] width 145 height 24
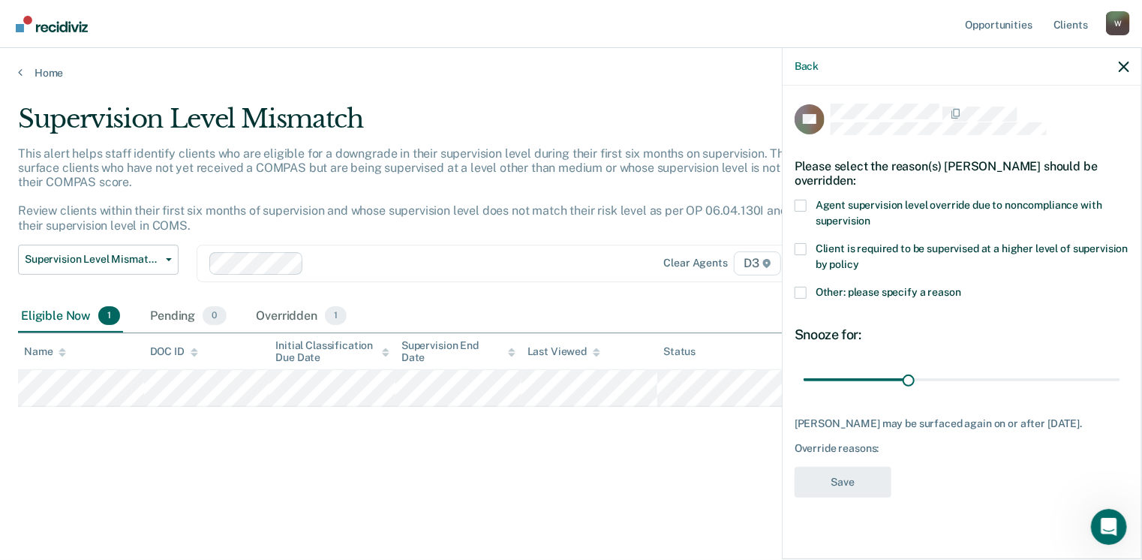
click at [800, 292] on span at bounding box center [800, 293] width 12 height 12
click at [961, 287] on input "Other: please specify a reason" at bounding box center [961, 287] width 0 height 0
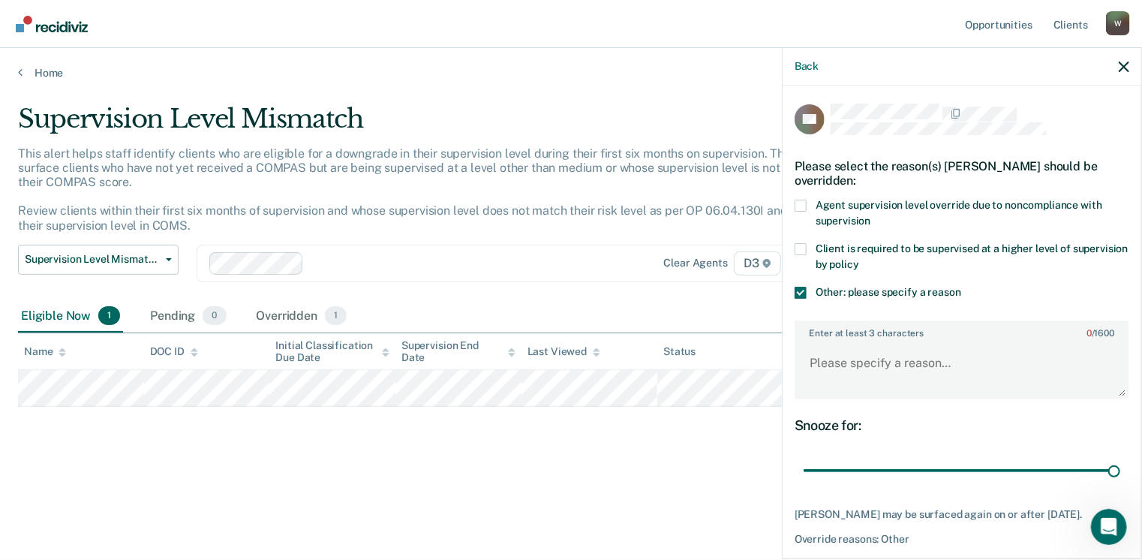
drag, startPoint x: 903, startPoint y: 469, endPoint x: 928, endPoint y: 404, distance: 69.8
type input "90"
click at [1120, 476] on input "range" at bounding box center [961, 471] width 317 height 26
click at [815, 359] on textarea "Enter at least 3 characters 0 / 1600" at bounding box center [962, 370] width 332 height 56
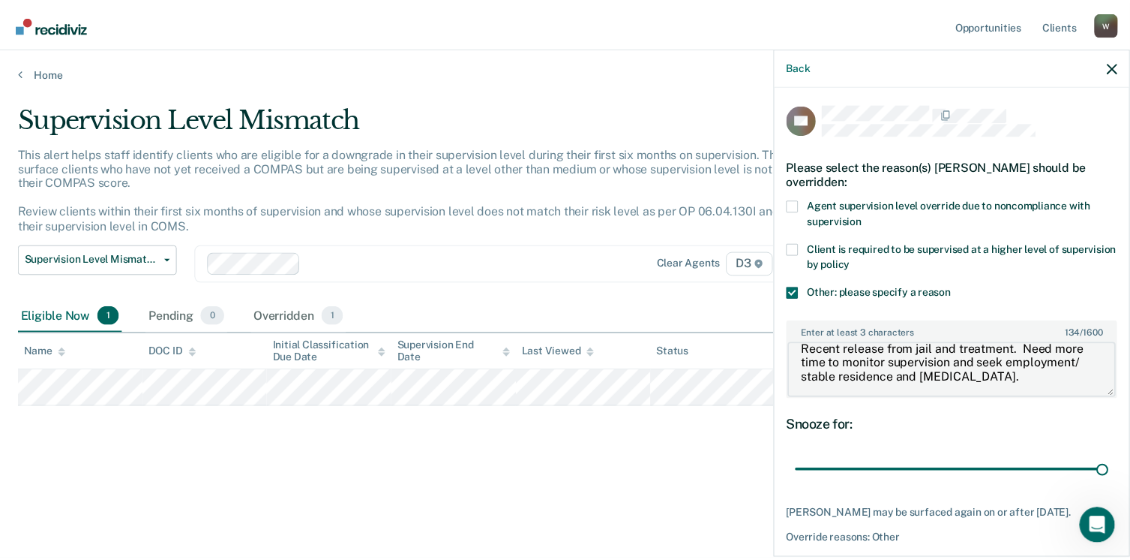
scroll to position [68, 0]
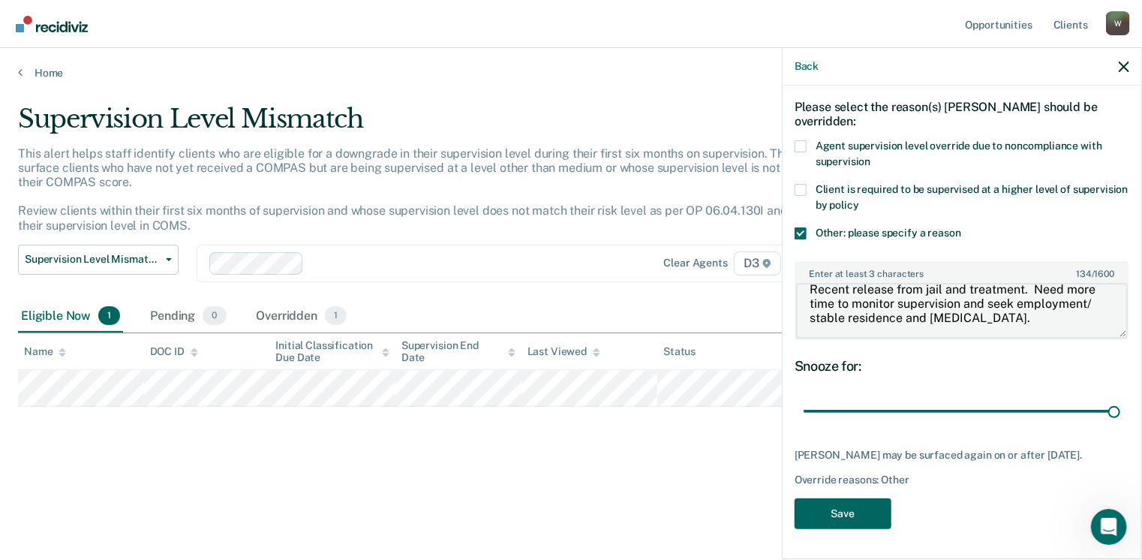
type textarea "Recent release from jail and treatment. Need more time to monitor supervision a…"
click at [834, 515] on button "Save" at bounding box center [842, 513] width 97 height 31
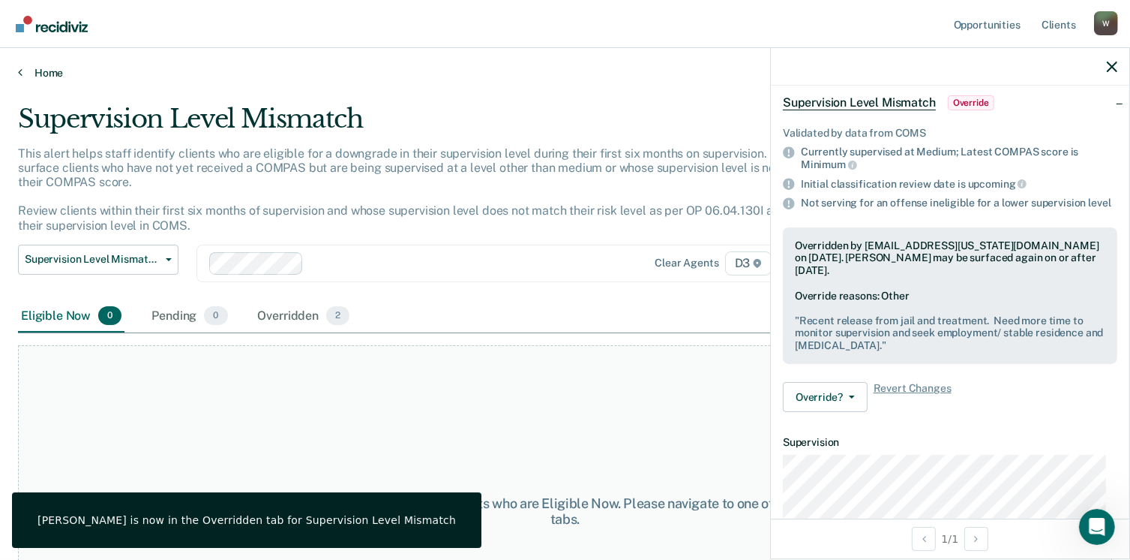
click at [21, 72] on icon at bounding box center [20, 72] width 5 height 12
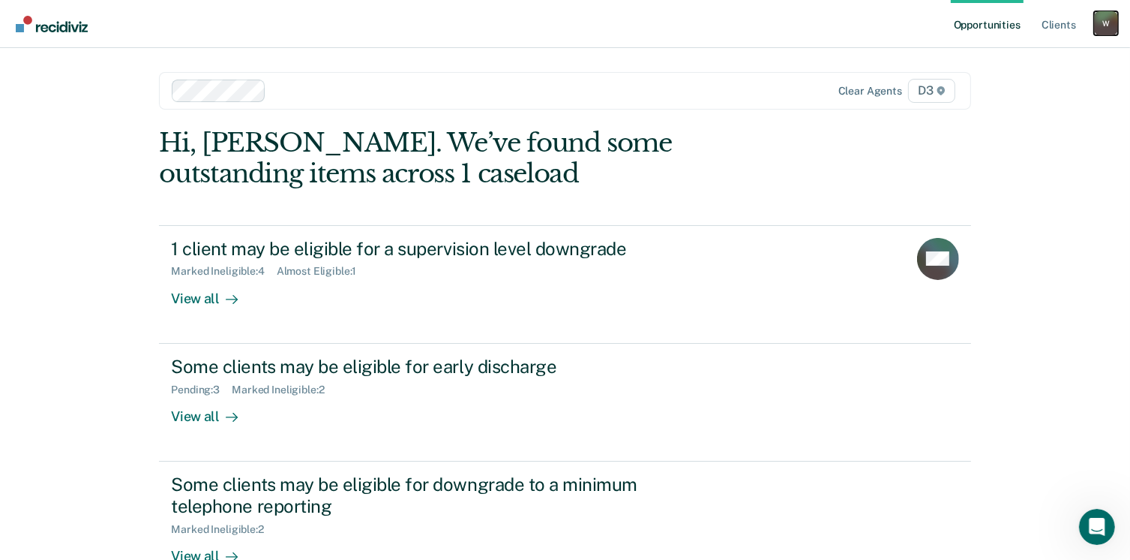
click at [1103, 21] on div "W" at bounding box center [1106, 23] width 24 height 24
click at [1005, 100] on link "Log Out" at bounding box center [1046, 98] width 121 height 13
